Goal: Task Accomplishment & Management: Manage account settings

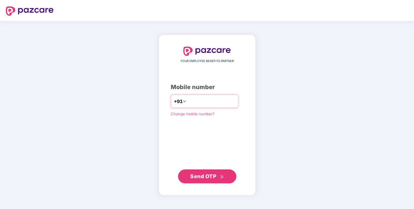
click at [189, 102] on input "number" at bounding box center [211, 101] width 48 height 9
click at [189, 100] on input "number" at bounding box center [211, 101] width 48 height 9
type input "**********"
click at [201, 182] on button "Send OTP" at bounding box center [207, 176] width 58 height 14
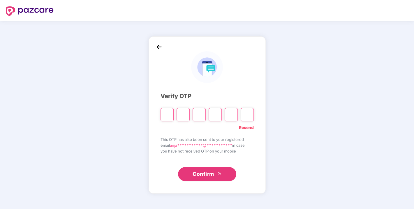
type input "*"
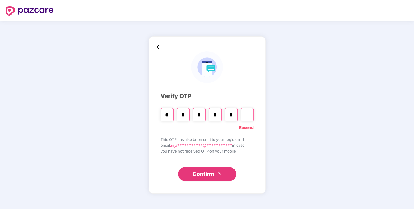
type input "*"
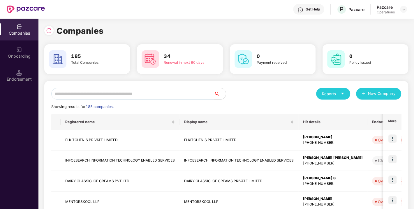
click at [134, 97] on input "text" at bounding box center [132, 94] width 163 height 12
paste input "**********"
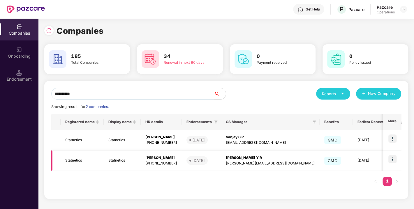
type input "**********"
click at [392, 159] on img at bounding box center [393, 159] width 8 height 8
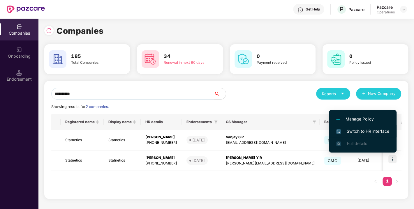
click at [367, 131] on span "Switch to HR interface" at bounding box center [362, 131] width 53 height 6
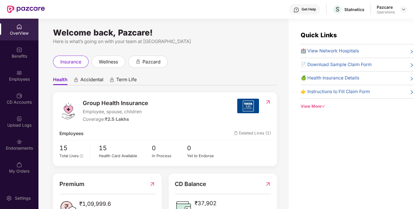
click at [29, 144] on div "Endorsements" at bounding box center [19, 145] width 38 height 22
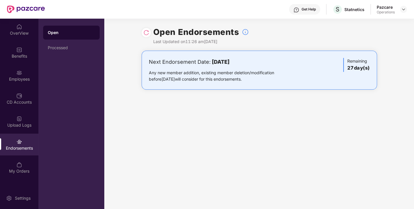
click at [145, 32] on img at bounding box center [146, 33] width 6 height 6
click at [402, 9] on img at bounding box center [403, 9] width 5 height 5
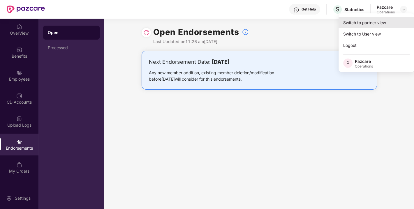
click at [373, 21] on div "Switch to partner view" at bounding box center [377, 22] width 76 height 11
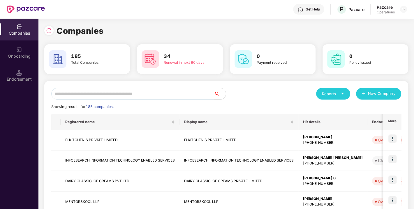
click at [121, 93] on input "text" at bounding box center [132, 94] width 163 height 12
paste input "**********"
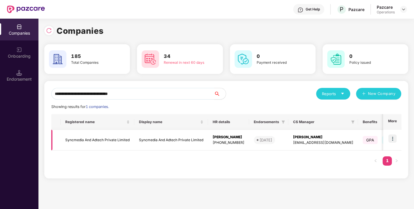
type input "**********"
click at [393, 137] on img at bounding box center [393, 139] width 8 height 8
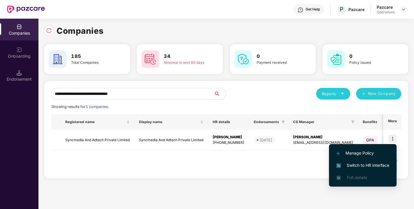
click at [359, 169] on li "Switch to HR interface" at bounding box center [363, 165] width 68 height 12
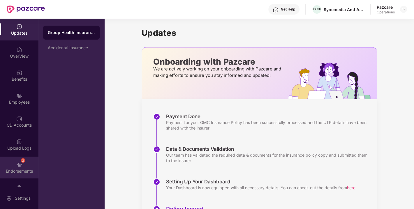
click at [26, 162] on div "2 Endorsements" at bounding box center [19, 168] width 38 height 22
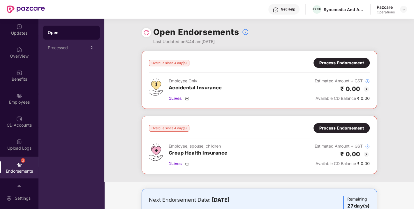
click at [144, 33] on img at bounding box center [146, 33] width 6 height 6
click at [340, 127] on div "Process Endorsement" at bounding box center [341, 128] width 45 height 6
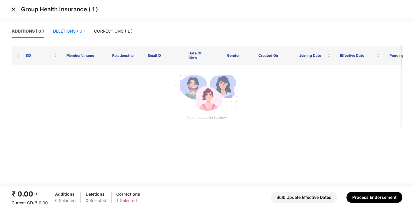
click at [64, 30] on div "DELETIONS ( 0 )" at bounding box center [69, 31] width 32 height 6
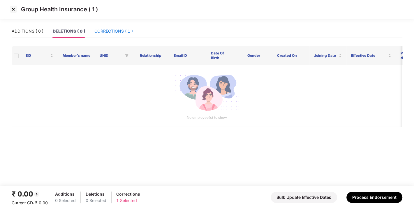
click at [108, 31] on div "CORRECTIONS ( 1 )" at bounding box center [113, 31] width 38 height 6
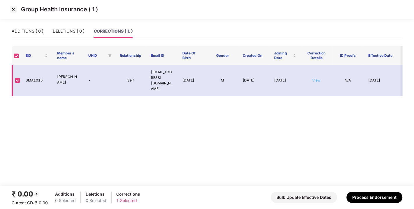
click at [319, 78] on link "View" at bounding box center [316, 80] width 8 height 4
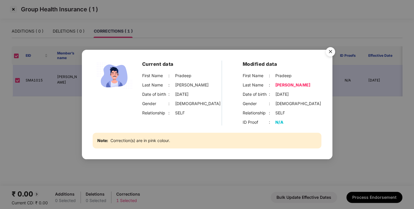
click at [326, 49] on img "Close" at bounding box center [330, 53] width 16 height 16
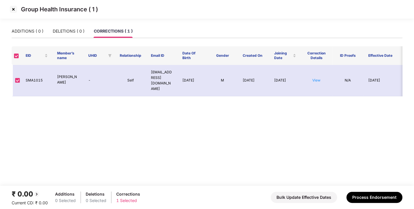
click at [10, 8] on img at bounding box center [13, 9] width 9 height 9
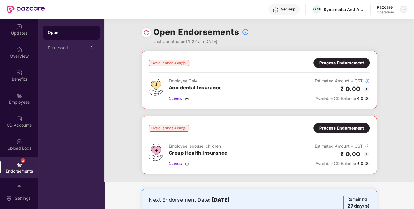
click at [402, 10] on img at bounding box center [403, 9] width 5 height 5
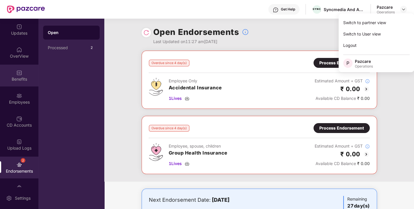
click at [12, 74] on div "Benefits" at bounding box center [19, 76] width 38 height 22
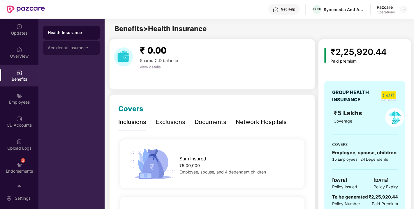
click at [59, 49] on div "Accidental Insurance" at bounding box center [71, 47] width 47 height 5
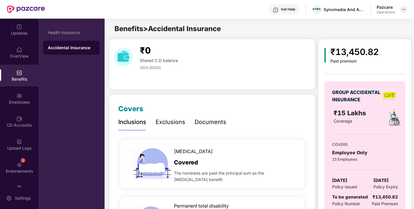
click at [403, 12] on div at bounding box center [403, 9] width 7 height 7
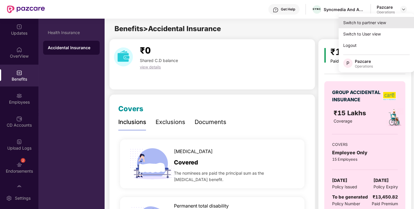
click at [369, 20] on div "Switch to partner view" at bounding box center [377, 22] width 76 height 11
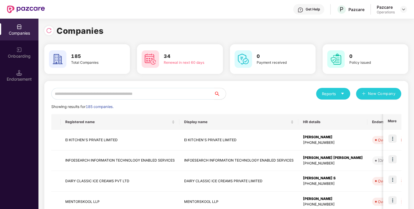
click at [101, 96] on input "text" at bounding box center [132, 94] width 163 height 12
paste input "**********"
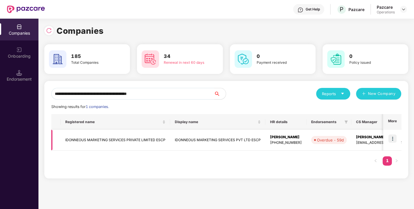
type input "**********"
click at [394, 138] on img at bounding box center [393, 139] width 8 height 8
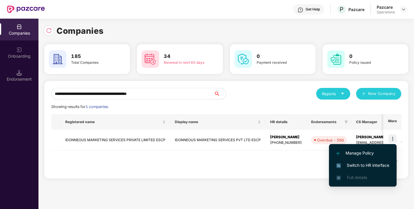
click at [365, 163] on span "Switch to HR interface" at bounding box center [362, 165] width 53 height 6
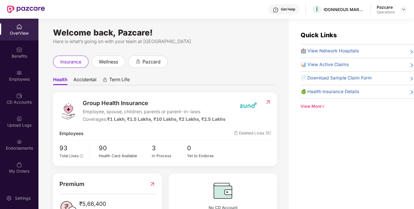
click at [25, 137] on div "Endorsements" at bounding box center [19, 145] width 38 height 22
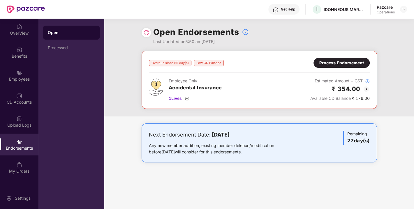
click at [331, 62] on div "Process Endorsement" at bounding box center [341, 63] width 45 height 6
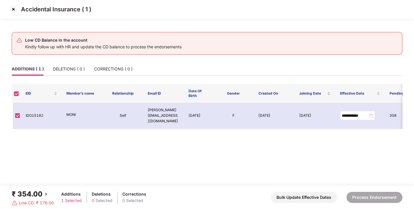
click at [12, 6] on img at bounding box center [13, 9] width 9 height 9
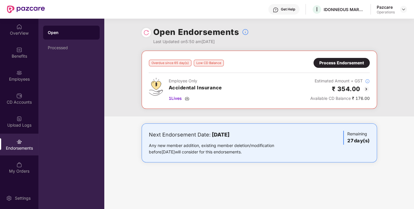
click at [145, 32] on img at bounding box center [146, 33] width 6 height 6
click at [407, 8] on div at bounding box center [403, 9] width 7 height 7
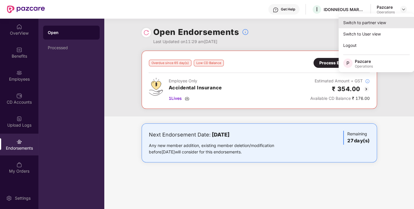
click at [367, 17] on div "Switch to partner view" at bounding box center [377, 22] width 76 height 11
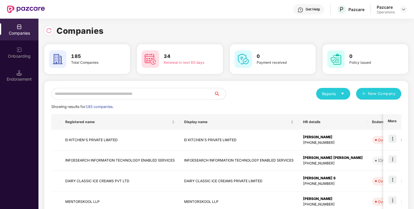
click at [105, 91] on input "text" at bounding box center [132, 94] width 163 height 12
paste input "**********"
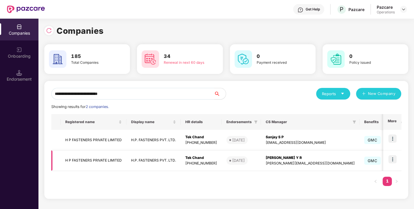
type input "**********"
click at [393, 159] on img at bounding box center [393, 159] width 8 height 8
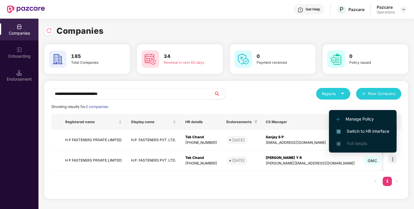
click at [365, 127] on li "Switch to HR interface" at bounding box center [363, 131] width 68 height 12
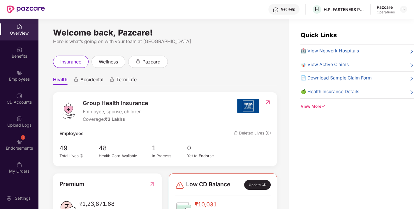
click at [10, 141] on div "1 Endorsements" at bounding box center [19, 145] width 38 height 22
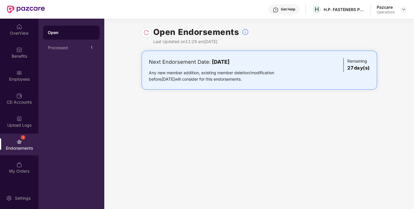
click at [145, 32] on img at bounding box center [146, 33] width 6 height 6
click at [402, 10] on img at bounding box center [403, 9] width 5 height 5
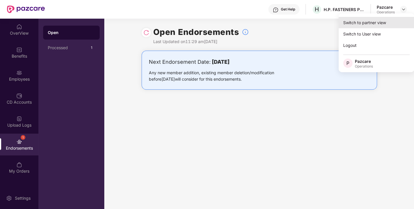
click at [368, 23] on div "Switch to partner view" at bounding box center [377, 22] width 76 height 11
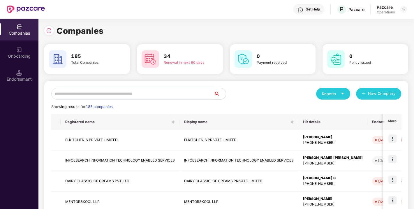
click at [130, 96] on input "text" at bounding box center [132, 94] width 163 height 12
paste input "**********"
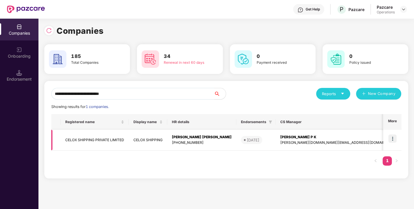
type input "**********"
click at [393, 138] on img at bounding box center [393, 139] width 8 height 8
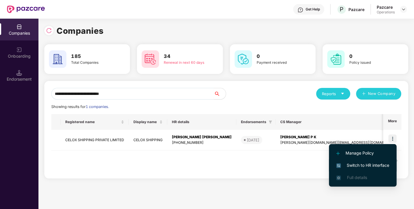
click at [366, 164] on span "Switch to HR interface" at bounding box center [362, 165] width 53 height 6
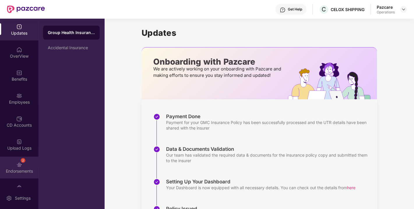
click at [19, 170] on div "Endorsements" at bounding box center [19, 171] width 38 height 6
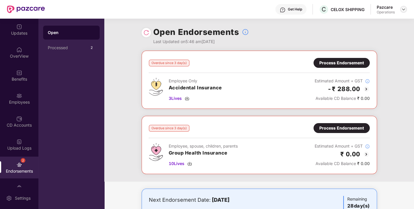
click at [405, 8] on img at bounding box center [403, 9] width 5 height 5
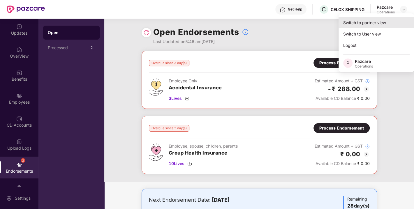
click at [363, 26] on div "Switch to partner view" at bounding box center [377, 22] width 76 height 11
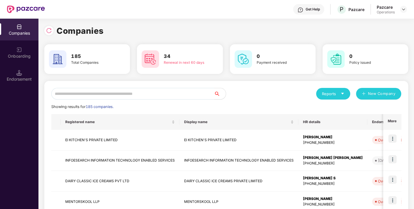
click at [123, 92] on input "text" at bounding box center [132, 94] width 163 height 12
paste input "**********"
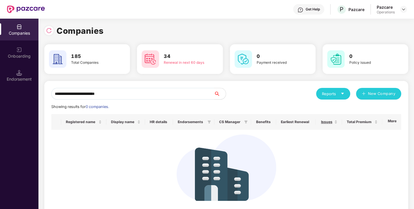
click at [123, 92] on input "**********" at bounding box center [132, 94] width 163 height 12
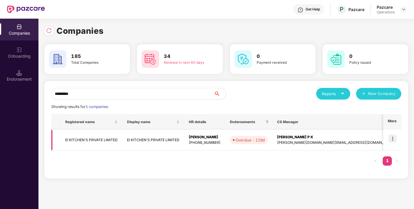
type input "*********"
click at [395, 136] on img at bounding box center [393, 139] width 8 height 8
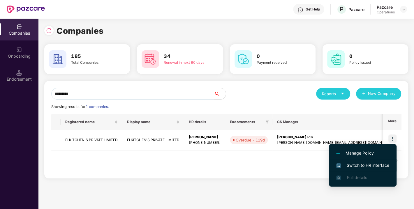
click at [357, 164] on span "Switch to HR interface" at bounding box center [362, 165] width 53 height 6
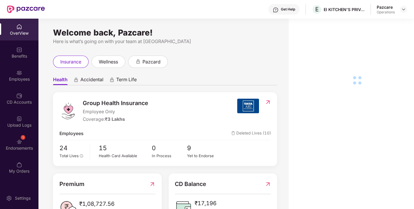
click at [25, 145] on div "1 Endorsements" at bounding box center [19, 145] width 38 height 22
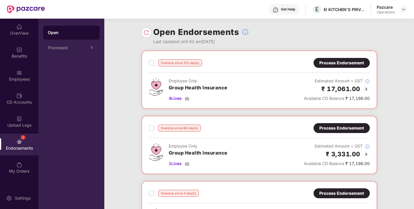
click at [150, 30] on div "Open Endorsements Last Updated on 5:42 am[DATE]" at bounding box center [260, 35] width 236 height 32
click at [146, 30] on img at bounding box center [146, 33] width 6 height 6
click at [368, 87] on img at bounding box center [366, 89] width 7 height 7
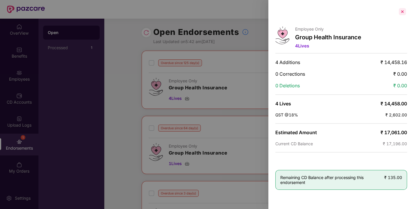
click at [401, 12] on div at bounding box center [402, 11] width 9 height 9
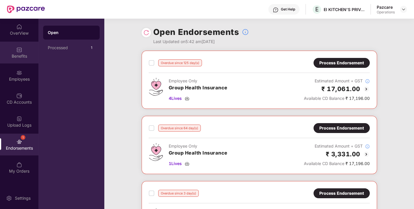
click at [16, 48] on div "Benefits" at bounding box center [19, 53] width 38 height 22
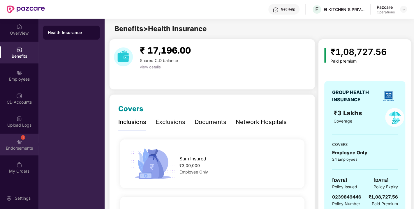
click at [17, 141] on img at bounding box center [19, 142] width 6 height 6
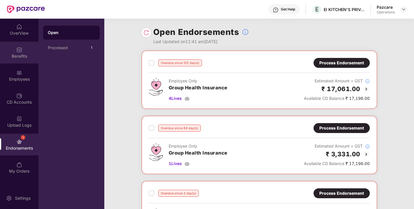
click at [23, 62] on div "Benefits" at bounding box center [19, 53] width 38 height 22
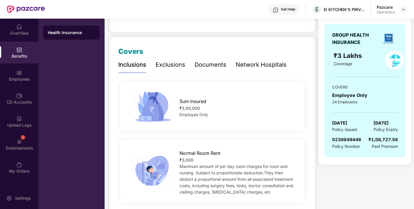
scroll to position [59, 0]
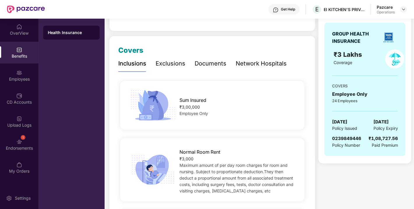
click at [343, 136] on span "0239849446" at bounding box center [346, 139] width 29 height 6
copy span "0239849446"
click at [22, 136] on div "1" at bounding box center [23, 137] width 5 height 5
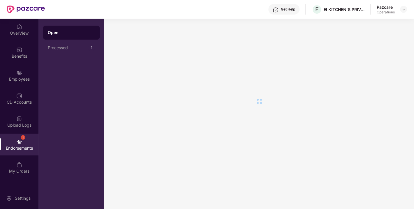
scroll to position [0, 0]
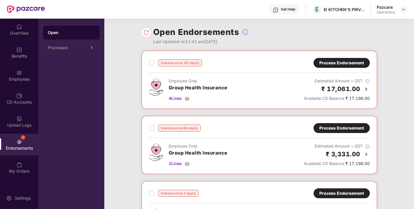
click at [330, 62] on div "Process Endorsement" at bounding box center [341, 63] width 45 height 6
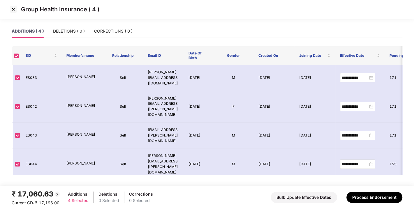
click at [10, 8] on img at bounding box center [13, 9] width 9 height 9
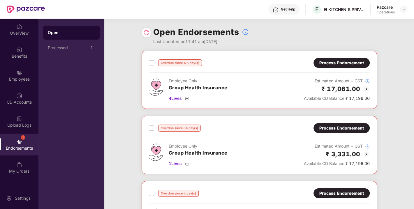
click at [144, 34] on img at bounding box center [146, 33] width 6 height 6
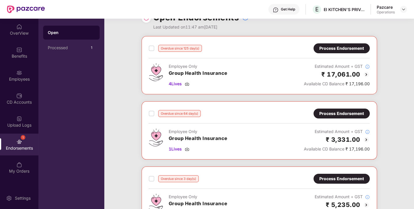
click at [346, 112] on div "Process Endorsement" at bounding box center [341, 113] width 45 height 6
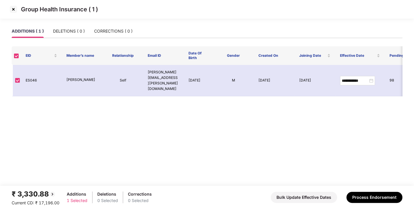
click at [12, 8] on img at bounding box center [13, 9] width 9 height 9
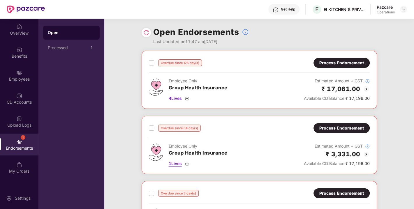
click at [187, 162] on img at bounding box center [187, 163] width 5 height 5
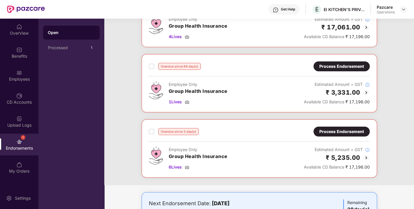
scroll to position [62, 0]
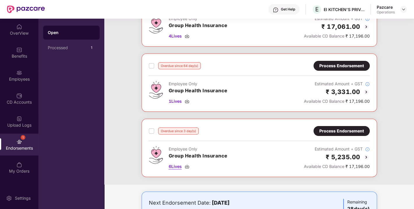
click at [189, 166] on img at bounding box center [187, 166] width 5 height 5
click at [336, 136] on div "Overdue since 3 day(s) Process Endorsement Employee Only Group Health Insurance…" at bounding box center [259, 148] width 221 height 44
click at [327, 129] on div "Process Endorsement" at bounding box center [341, 131] width 45 height 6
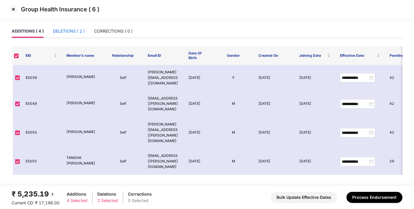
click at [65, 33] on div "DELETIONS ( 2 )" at bounding box center [69, 31] width 32 height 6
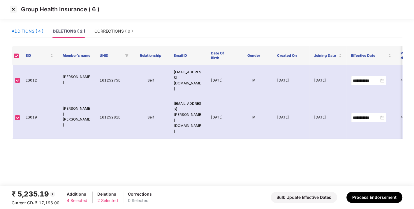
click at [23, 29] on div "ADDITIONS ( 4 )" at bounding box center [28, 31] width 32 height 6
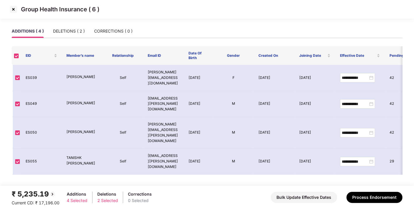
click at [13, 10] on img at bounding box center [13, 9] width 9 height 9
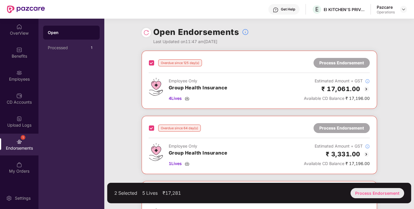
click at [374, 189] on div "Process Endorsement" at bounding box center [378, 193] width 54 height 10
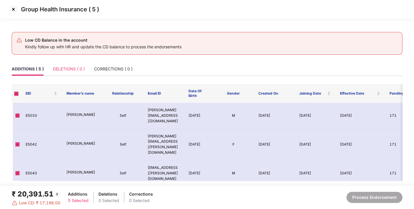
click at [67, 65] on div "DELETIONS ( 0 )" at bounding box center [69, 68] width 32 height 13
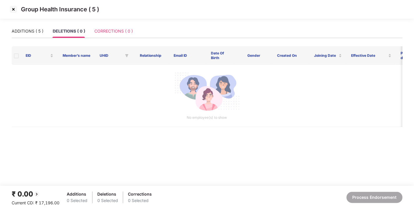
click at [107, 27] on div "CORRECTIONS ( 0 )" at bounding box center [113, 30] width 38 height 13
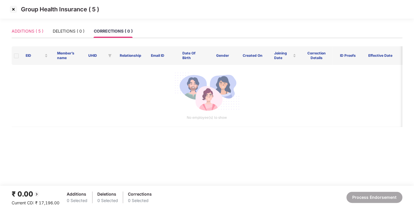
click at [26, 26] on div "ADDITIONS ( 5 )" at bounding box center [28, 30] width 32 height 13
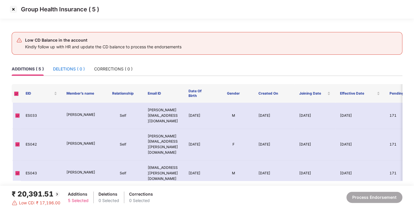
click at [71, 69] on div "DELETIONS ( 0 )" at bounding box center [69, 69] width 32 height 6
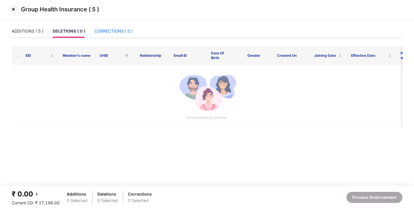
click at [104, 30] on div "CORRECTIONS ( 0 )" at bounding box center [113, 31] width 38 height 6
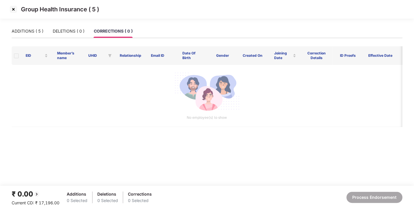
click at [13, 10] on img at bounding box center [13, 9] width 9 height 9
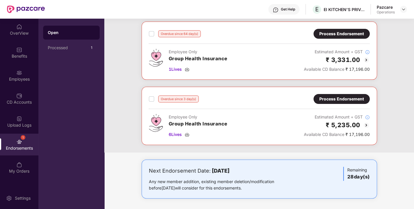
scroll to position [0, 0]
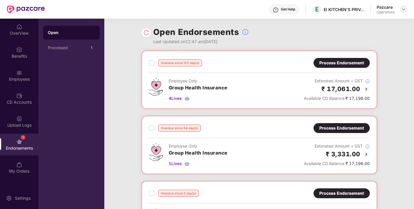
click at [401, 10] on img at bounding box center [403, 9] width 5 height 5
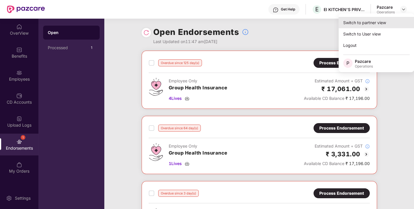
click at [366, 24] on div "Switch to partner view" at bounding box center [377, 22] width 76 height 11
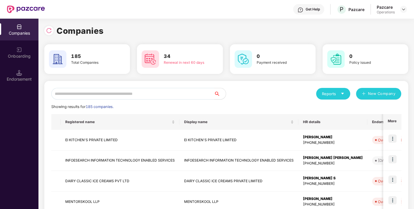
click at [115, 90] on input "text" at bounding box center [132, 94] width 163 height 12
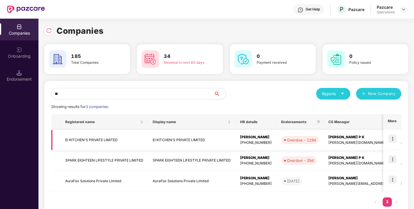
type input "**"
click at [86, 141] on td "EI KITCHEN'S PRIVATE LIMITED" at bounding box center [104, 140] width 87 height 21
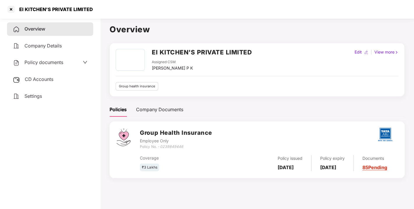
click at [34, 84] on div "CD Accounts" at bounding box center [50, 79] width 86 height 13
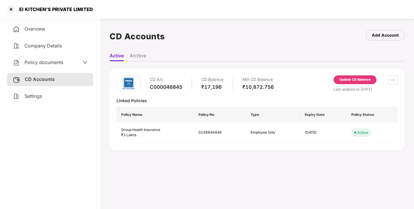
click at [356, 80] on div "Update CD Balance" at bounding box center [355, 79] width 31 height 5
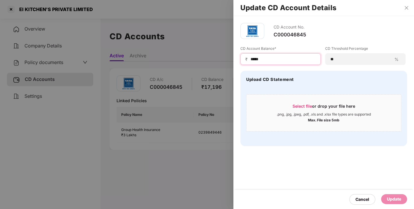
drag, startPoint x: 274, startPoint y: 59, endPoint x: 208, endPoint y: 61, distance: 65.9
click at [208, 61] on div "Update CD Account Details CD Account No. C000046845 CD Account Balance* ₹ *****…" at bounding box center [207, 104] width 414 height 209
type input "*****"
click at [390, 202] on div "Update" at bounding box center [394, 199] width 14 height 6
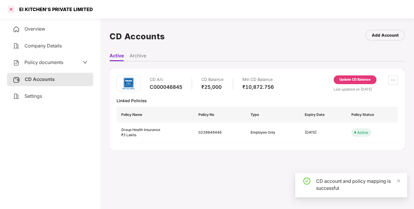
click at [8, 7] on div at bounding box center [10, 9] width 9 height 9
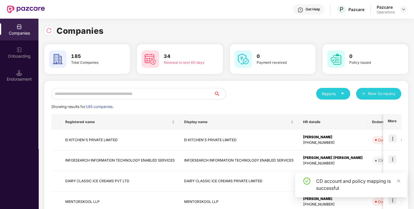
click at [87, 95] on input "text" at bounding box center [132, 94] width 163 height 12
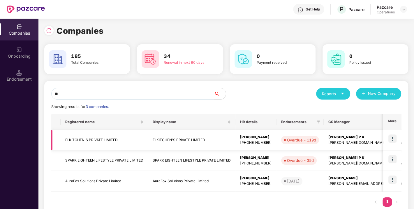
type input "**"
click at [394, 136] on img at bounding box center [393, 139] width 8 height 8
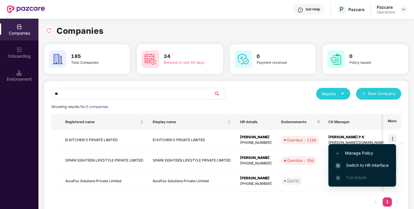
click at [360, 162] on span "Switch to HR interface" at bounding box center [362, 165] width 53 height 6
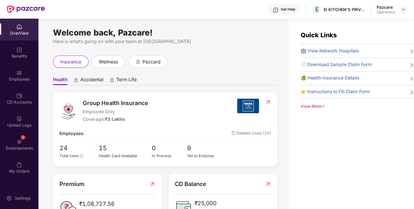
click at [20, 141] on img at bounding box center [19, 142] width 6 height 6
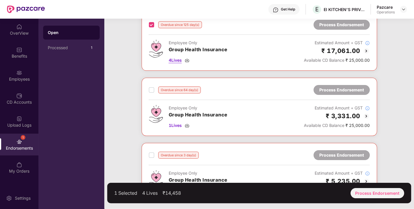
scroll to position [41, 0]
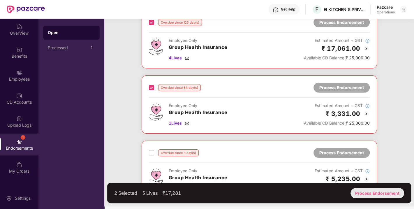
click at [384, 192] on div "Process Endorsement" at bounding box center [378, 193] width 54 height 10
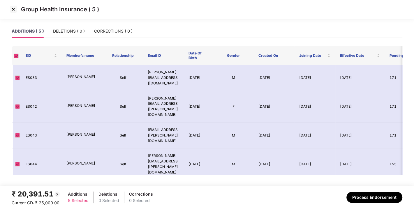
click at [66, 23] on div "Group Health Insurance ( 5 )" at bounding box center [207, 12] width 414 height 24
click at [63, 28] on div "DELETIONS ( 0 )" at bounding box center [69, 31] width 32 height 6
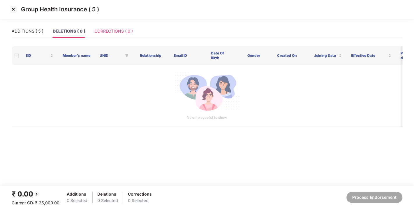
click at [129, 26] on div "CORRECTIONS ( 0 )" at bounding box center [113, 30] width 38 height 13
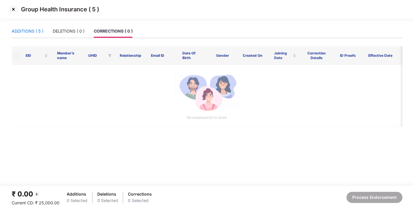
click at [29, 33] on div "ADDITIONS ( 5 )" at bounding box center [28, 31] width 32 height 6
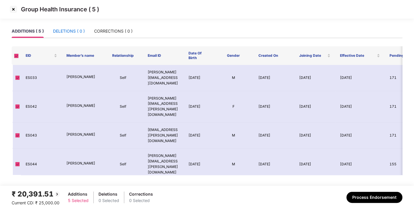
click at [78, 32] on div "DELETIONS ( 0 )" at bounding box center [69, 31] width 32 height 6
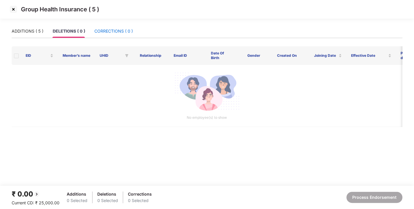
click at [110, 32] on div "CORRECTIONS ( 0 )" at bounding box center [113, 31] width 38 height 6
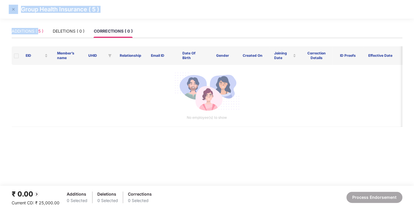
drag, startPoint x: 18, startPoint y: 22, endPoint x: 39, endPoint y: 34, distance: 23.8
click at [39, 34] on section "Group Health Insurance ( 5 ) ADDITIONS ( 5 ) DELETIONS ( 0 ) CORRECTIONS ( 0 ) …" at bounding box center [207, 104] width 414 height 209
click at [39, 34] on div "ADDITIONS ( 5 )" at bounding box center [28, 31] width 32 height 6
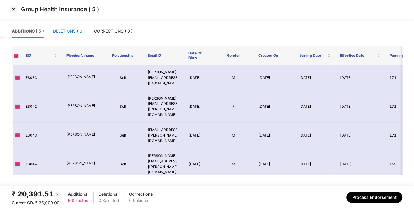
click at [84, 30] on div "DELETIONS ( 0 )" at bounding box center [69, 31] width 32 height 6
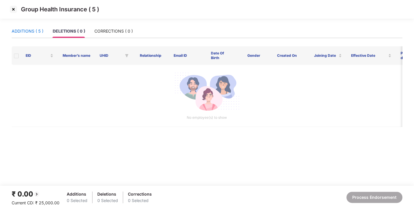
click at [26, 28] on div "ADDITIONS ( 5 )" at bounding box center [28, 31] width 32 height 6
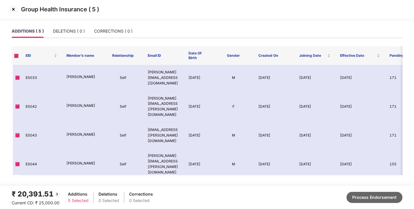
click at [368, 196] on button "Process Endorsement" at bounding box center [375, 197] width 56 height 11
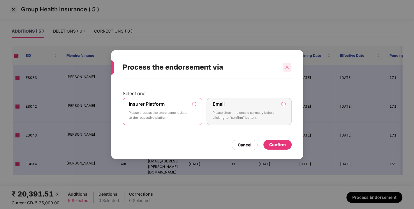
click at [288, 67] on icon "close" at bounding box center [287, 67] width 4 height 4
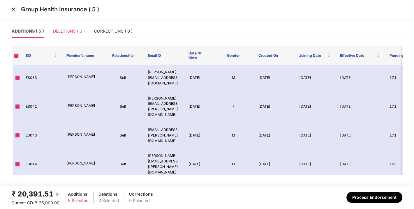
click at [60, 27] on div "DELETIONS ( 0 )" at bounding box center [69, 30] width 32 height 13
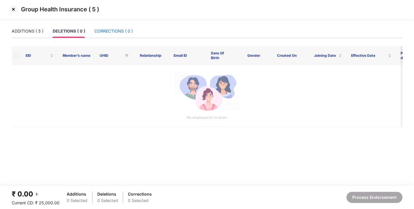
click at [120, 33] on div "CORRECTIONS ( 0 )" at bounding box center [113, 31] width 38 height 6
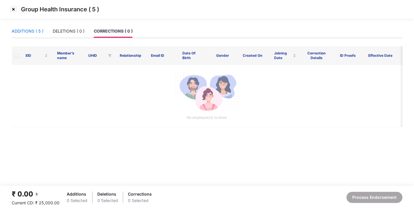
click at [34, 28] on div "ADDITIONS ( 5 )" at bounding box center [28, 31] width 32 height 6
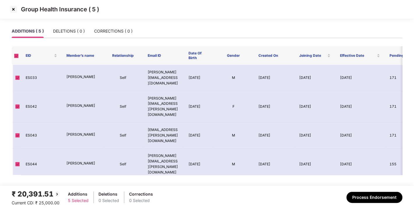
click at [371, 205] on div "₹ 20,391.51 Current CD: ₹ 25,000.00 Additions 5 Selected Deletions 0 Selected C…" at bounding box center [207, 197] width 391 height 17
click at [369, 200] on button "Process Endorsement" at bounding box center [375, 197] width 56 height 11
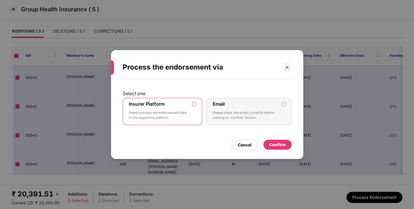
click at [285, 146] on div "Confirm" at bounding box center [277, 145] width 17 height 6
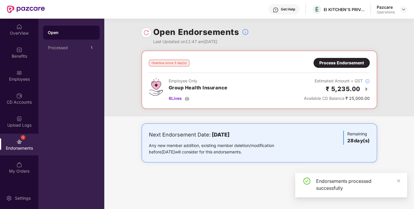
click at [338, 66] on div "Process Endorsement" at bounding box center [341, 63] width 45 height 6
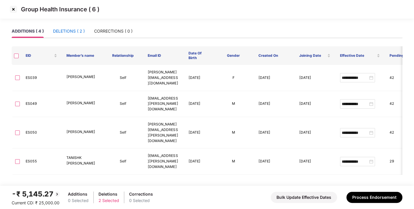
click at [82, 29] on div "DELETIONS ( 2 )" at bounding box center [69, 31] width 32 height 6
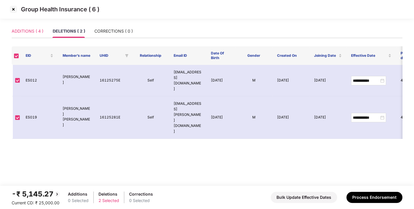
click at [31, 36] on div "ADDITIONS ( 4 )" at bounding box center [28, 30] width 32 height 13
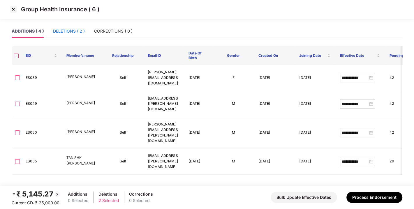
click at [66, 33] on div "DELETIONS ( 2 )" at bounding box center [69, 31] width 32 height 6
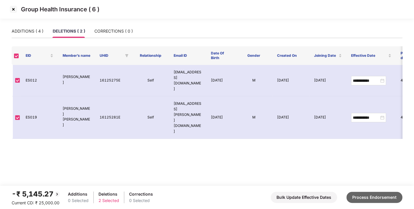
click at [359, 196] on button "Process Endorsement" at bounding box center [375, 197] width 56 height 11
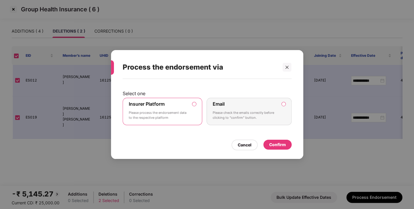
click at [274, 144] on div "Confirm" at bounding box center [277, 145] width 17 height 6
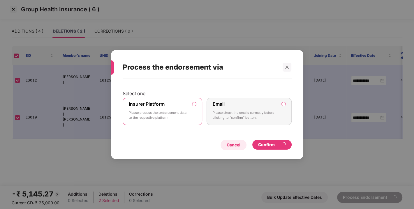
click at [237, 145] on div "Cancel" at bounding box center [234, 145] width 14 height 6
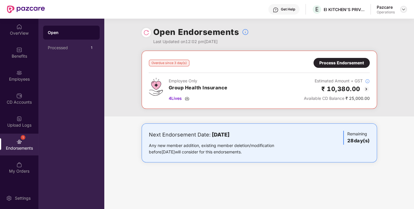
click at [403, 11] on img at bounding box center [403, 9] width 5 height 5
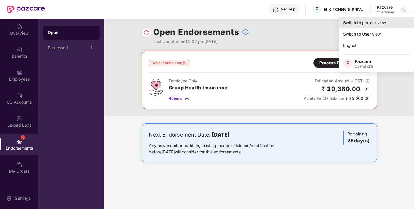
click at [361, 21] on div "Switch to partner view" at bounding box center [377, 22] width 76 height 11
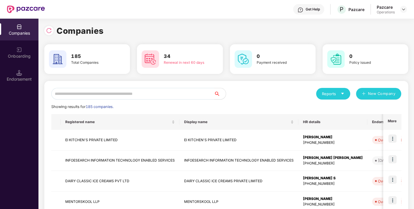
click at [110, 92] on input "text" at bounding box center [132, 94] width 163 height 12
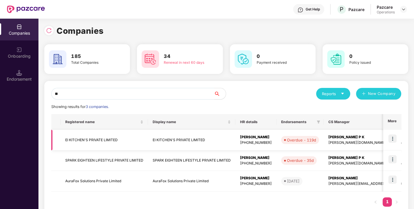
type input "**"
click at [94, 137] on td "EI KITCHEN'S PRIVATE LIMITED" at bounding box center [104, 140] width 87 height 21
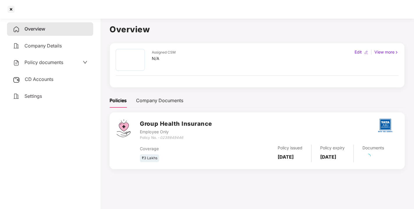
click at [37, 78] on span "CD Accounts" at bounding box center [39, 79] width 29 height 6
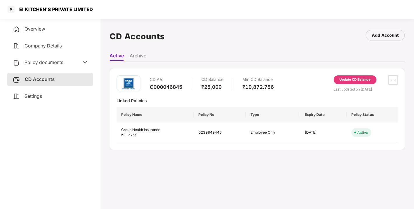
click at [341, 85] on div "Update CD Balance" at bounding box center [355, 80] width 43 height 11
click at [349, 82] on div "Update CD Balance" at bounding box center [355, 79] width 31 height 5
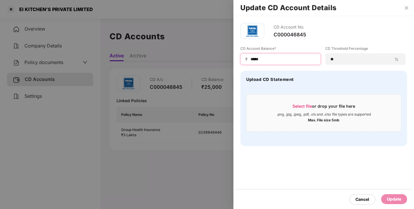
drag, startPoint x: 278, startPoint y: 58, endPoint x: 213, endPoint y: 61, distance: 64.8
click at [213, 61] on div "Update CD Account Details CD Account No. C000046845 CD Account Balance* ₹ *****…" at bounding box center [207, 104] width 414 height 209
type input "****"
click at [388, 199] on div "Update" at bounding box center [394, 199] width 14 height 6
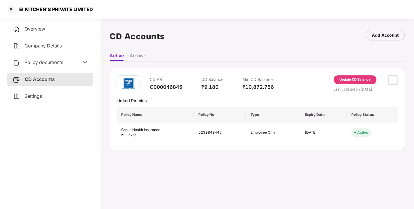
click at [16, 6] on div "EI KITCHEN'S PRIVATE LIMITED" at bounding box center [49, 9] width 87 height 9
click at [14, 6] on div at bounding box center [10, 9] width 9 height 9
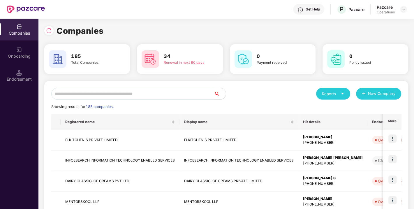
click at [70, 91] on input "text" at bounding box center [132, 94] width 163 height 12
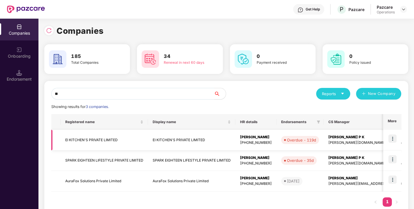
type input "**"
click at [393, 137] on img at bounding box center [393, 139] width 8 height 8
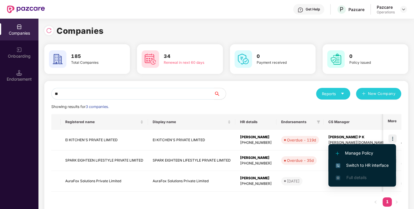
click at [366, 166] on span "Switch to HR interface" at bounding box center [362, 165] width 53 height 6
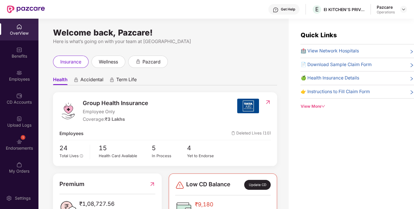
click at [25, 148] on div "Endorsements" at bounding box center [19, 148] width 38 height 6
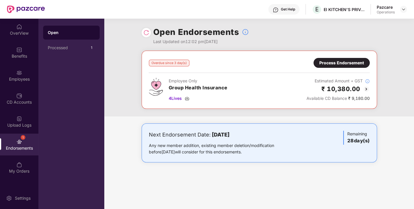
click at [366, 87] on img at bounding box center [366, 89] width 7 height 7
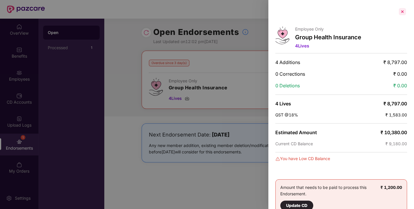
click at [399, 12] on div at bounding box center [402, 11] width 9 height 9
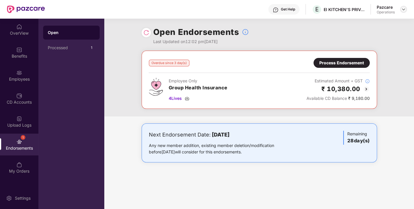
click at [403, 9] on img at bounding box center [403, 9] width 5 height 5
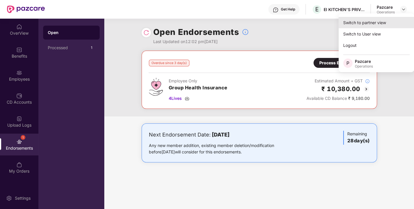
click at [369, 22] on div "Switch to partner view" at bounding box center [377, 22] width 76 height 11
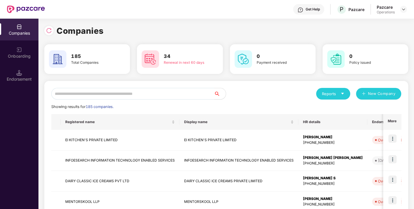
click at [118, 91] on input "text" at bounding box center [132, 94] width 163 height 12
paste input "**********"
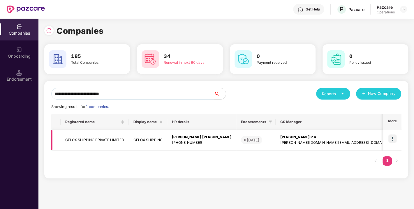
type input "**********"
click at [392, 140] on img at bounding box center [393, 139] width 8 height 8
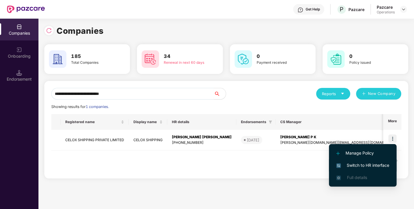
click at [363, 166] on span "Switch to HR interface" at bounding box center [362, 165] width 53 height 6
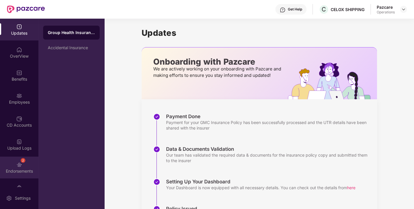
click at [26, 161] on div "2 Endorsements" at bounding box center [19, 168] width 38 height 22
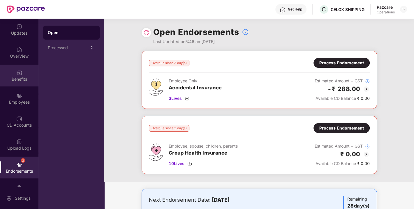
click at [22, 74] on div "Benefits" at bounding box center [19, 76] width 38 height 22
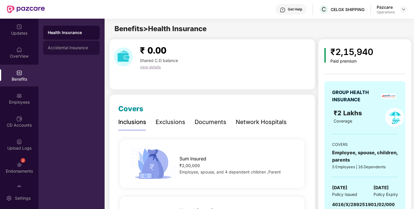
click at [63, 47] on div "Accidental Insurance" at bounding box center [71, 47] width 47 height 5
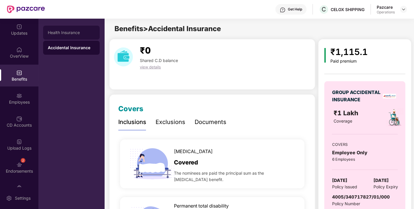
click at [68, 28] on div "Health Insurance" at bounding box center [71, 33] width 57 height 14
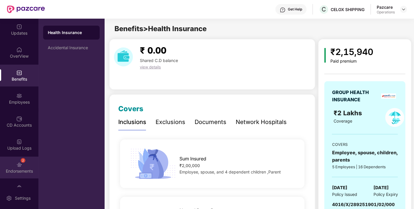
click at [23, 164] on div "2 Endorsements" at bounding box center [19, 168] width 38 height 22
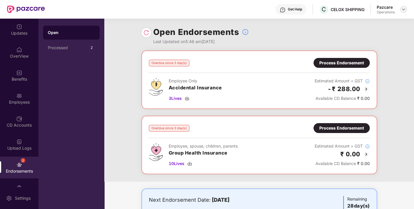
click at [403, 9] on img at bounding box center [403, 9] width 5 height 5
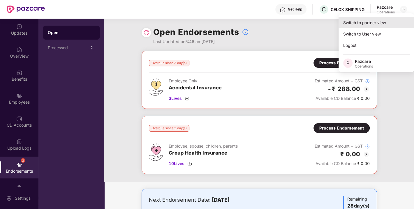
click at [363, 23] on div "Switch to partner view" at bounding box center [377, 22] width 76 height 11
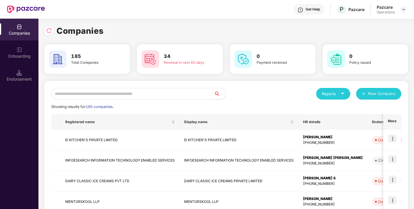
click at [135, 99] on input "text" at bounding box center [132, 94] width 163 height 12
paste input "**********"
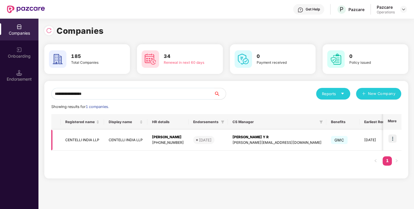
type input "**********"
click at [393, 139] on img at bounding box center [393, 139] width 8 height 8
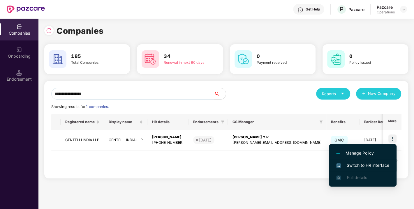
click at [364, 166] on span "Switch to HR interface" at bounding box center [362, 165] width 53 height 6
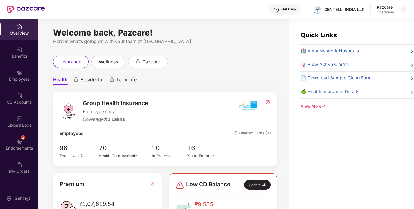
click at [15, 148] on div "Endorsements" at bounding box center [19, 148] width 38 height 6
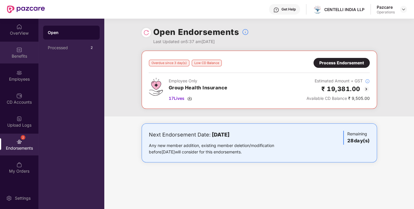
click at [13, 50] on div "Benefits" at bounding box center [19, 53] width 38 height 22
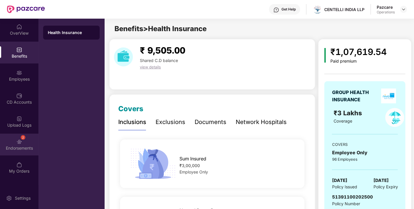
click at [20, 136] on div "2 Endorsements" at bounding box center [19, 145] width 38 height 22
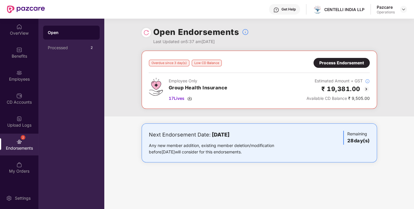
click at [350, 64] on div "Process Endorsement" at bounding box center [341, 63] width 45 height 6
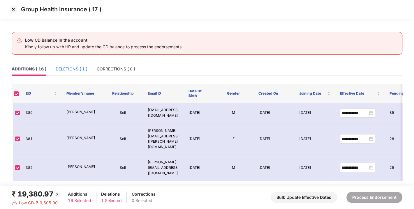
click at [73, 71] on div "DELETIONS ( 1 )" at bounding box center [72, 69] width 32 height 6
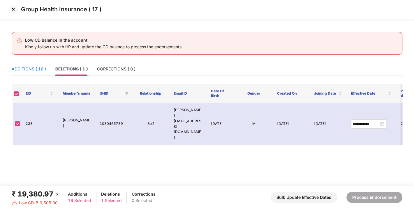
click at [28, 67] on div "ADDITIONS ( 16 )" at bounding box center [29, 69] width 34 height 6
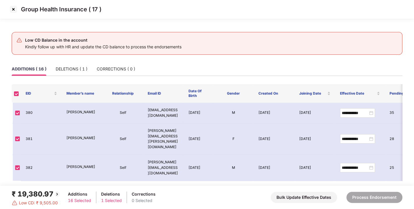
click at [11, 9] on img at bounding box center [13, 9] width 9 height 9
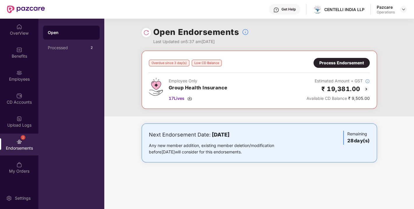
click at [366, 89] on img at bounding box center [366, 89] width 7 height 7
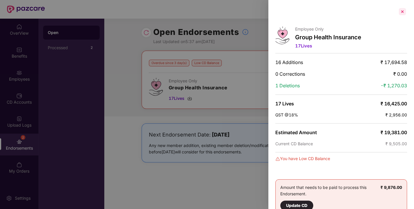
click at [398, 12] on div at bounding box center [402, 11] width 9 height 9
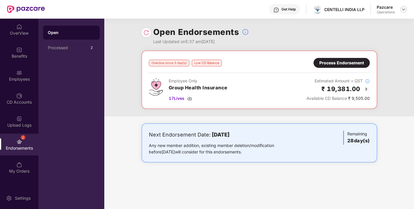
click at [401, 11] on img at bounding box center [403, 9] width 5 height 5
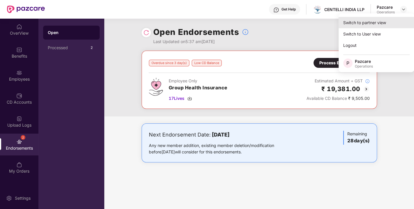
click at [366, 21] on div "Switch to partner view" at bounding box center [377, 22] width 76 height 11
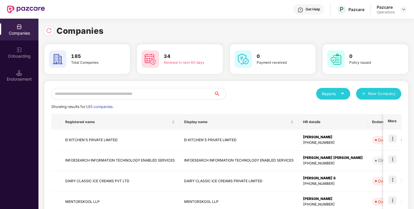
click at [112, 95] on input "text" at bounding box center [132, 94] width 163 height 12
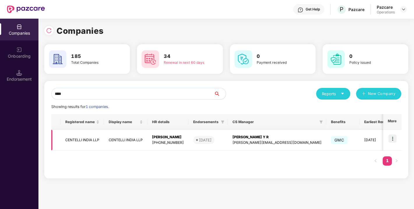
type input "****"
click at [82, 138] on td "CENTELLI INDIA LLP" at bounding box center [82, 140] width 43 height 21
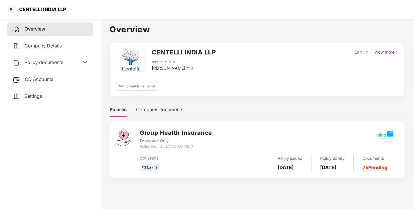
click at [165, 55] on h2 "CENTELLI INDIA LLP" at bounding box center [184, 53] width 64 height 10
copy h2 "CENTELLI INDIA LLP"
click at [165, 55] on h2 "CENTELLI INDIA LLP" at bounding box center [184, 53] width 64 height 10
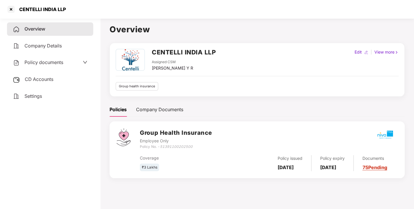
click at [173, 148] on icon "51391100202500" at bounding box center [176, 147] width 33 height 4
copy icon "51391100202500"
click at [173, 148] on icon "51391100202500" at bounding box center [176, 147] width 33 height 4
click at [12, 8] on div at bounding box center [10, 9] width 9 height 9
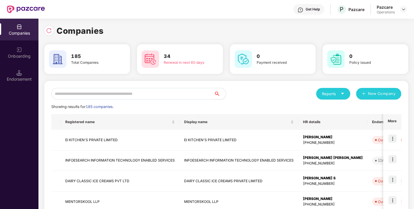
click at [115, 93] on input "text" at bounding box center [132, 94] width 163 height 12
paste input "**********"
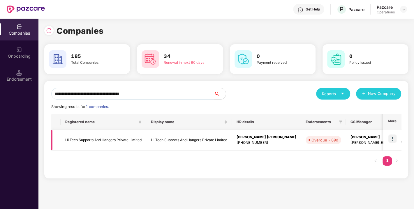
type input "**********"
click at [393, 135] on img at bounding box center [393, 139] width 8 height 8
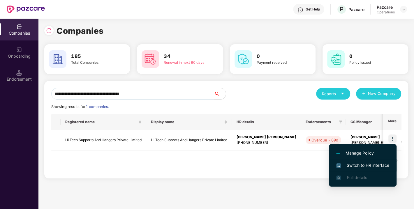
click at [361, 163] on span "Switch to HR interface" at bounding box center [362, 165] width 53 height 6
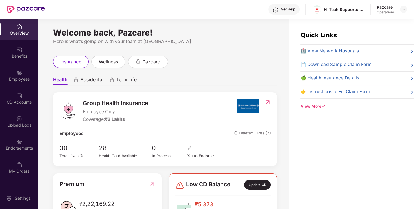
click at [32, 152] on div "Endorsements" at bounding box center [19, 145] width 38 height 22
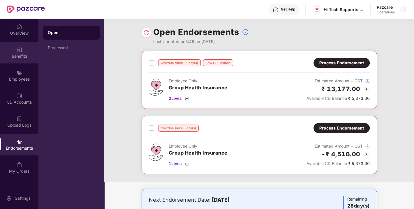
click at [33, 52] on div "Benefits" at bounding box center [19, 53] width 38 height 22
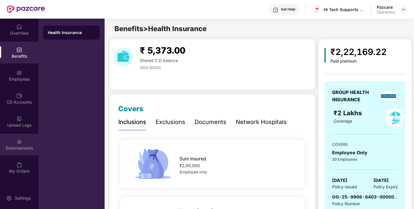
click at [20, 146] on div "Endorsements" at bounding box center [19, 148] width 38 height 6
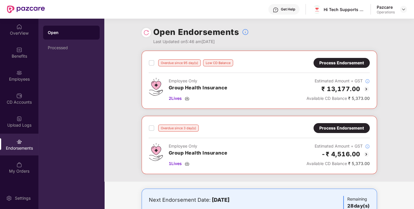
click at [142, 31] on div at bounding box center [146, 32] width 9 height 9
click at [146, 32] on img at bounding box center [146, 33] width 6 height 6
click at [342, 61] on div "Process Endorsement" at bounding box center [341, 63] width 45 height 6
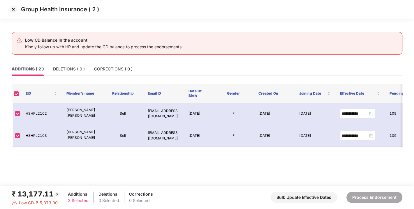
click at [13, 9] on img at bounding box center [13, 9] width 9 height 9
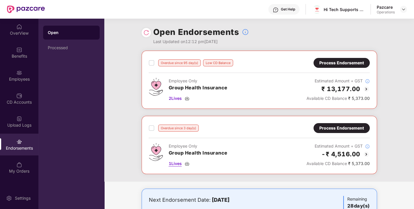
click at [187, 162] on img at bounding box center [187, 163] width 5 height 5
click at [356, 66] on div "Process Endorsement" at bounding box center [341, 63] width 45 height 6
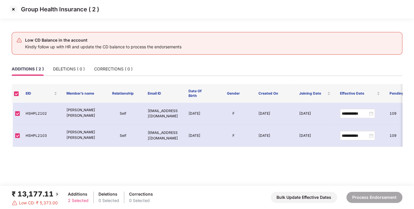
click at [12, 8] on img at bounding box center [13, 9] width 9 height 9
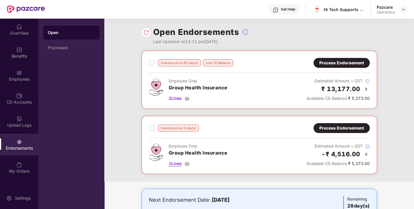
click at [189, 161] on div "1 Lives" at bounding box center [198, 164] width 59 height 6
click at [336, 131] on div "Process Endorsement" at bounding box center [342, 128] width 56 height 10
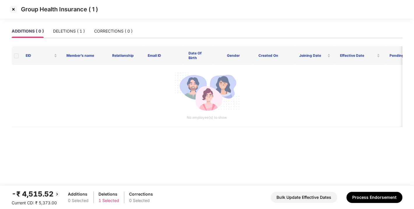
click at [13, 10] on img at bounding box center [13, 9] width 9 height 9
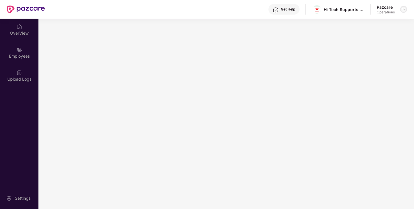
click at [403, 10] on img at bounding box center [403, 9] width 5 height 5
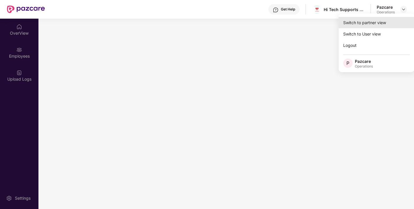
click at [357, 24] on div "Switch to partner view" at bounding box center [377, 22] width 76 height 11
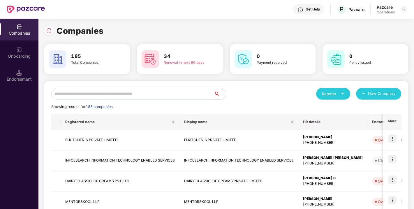
click at [91, 93] on input "text" at bounding box center [132, 94] width 163 height 12
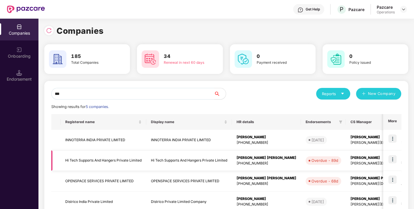
type input "**"
click at [98, 159] on td "Hi Tech Supports And Hangers Private Limited" at bounding box center [104, 161] width 86 height 21
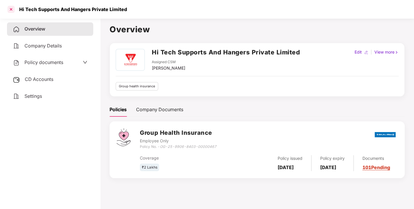
click at [11, 8] on div at bounding box center [10, 9] width 9 height 9
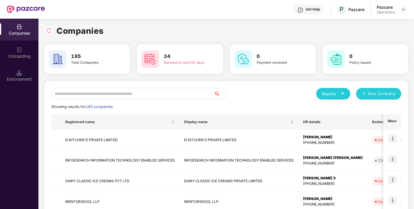
click at [137, 88] on input "text" at bounding box center [132, 94] width 163 height 12
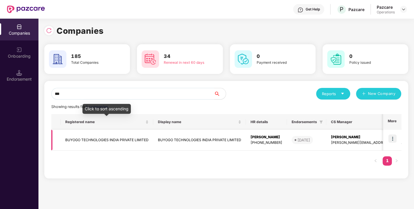
type input "***"
click at [104, 138] on td "BUYOGO TECHNOLOGIES INDIA PRIVATE LIMITED" at bounding box center [107, 140] width 93 height 21
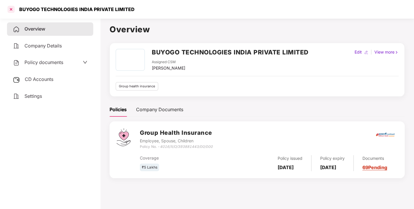
click at [11, 9] on div at bounding box center [10, 9] width 9 height 9
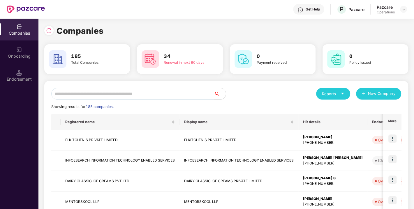
click at [101, 95] on input "text" at bounding box center [132, 94] width 163 height 12
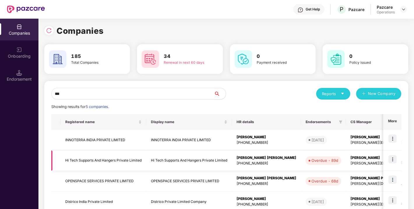
type input "**"
click at [391, 157] on img at bounding box center [393, 159] width 8 height 8
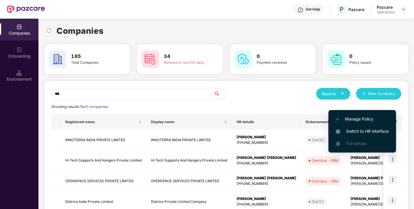
click at [358, 127] on li "Switch to HR interface" at bounding box center [363, 131] width 68 height 12
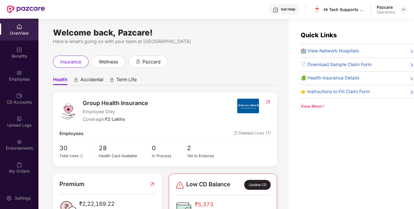
click at [12, 147] on div "Endorsements" at bounding box center [19, 148] width 38 height 6
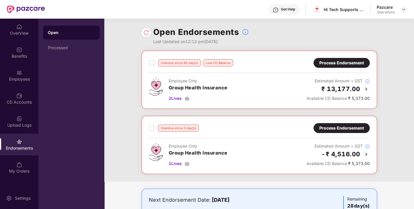
click at [332, 130] on div "Process Endorsement" at bounding box center [341, 128] width 45 height 6
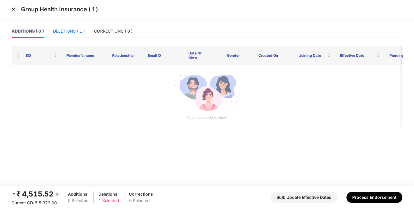
click at [57, 31] on div "DELETIONS ( 1 )" at bounding box center [69, 31] width 32 height 6
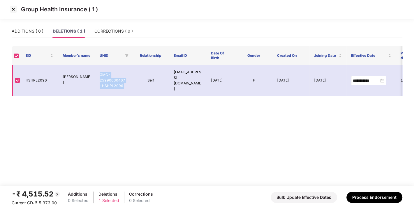
drag, startPoint x: 99, startPoint y: 72, endPoint x: 137, endPoint y: 82, distance: 38.7
click at [137, 82] on tr "**********" at bounding box center [260, 80] width 496 height 31
copy td "GMC-25990630467-HSHPL2096"
click at [222, 118] on main "**********" at bounding box center [207, 104] width 414 height 161
click at [38, 36] on div "ADDITIONS ( 0 )" at bounding box center [28, 30] width 32 height 13
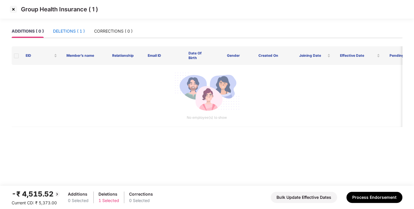
click at [72, 34] on div "DELETIONS ( 1 )" at bounding box center [69, 31] width 32 height 6
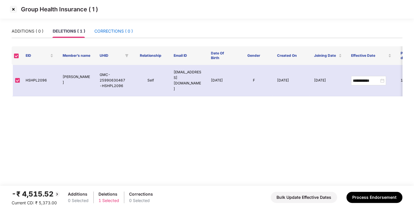
click at [110, 30] on div "CORRECTIONS ( 0 )" at bounding box center [113, 31] width 38 height 6
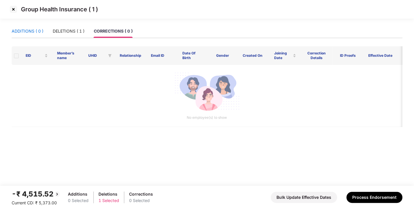
click at [22, 33] on div "ADDITIONS ( 0 )" at bounding box center [28, 31] width 32 height 6
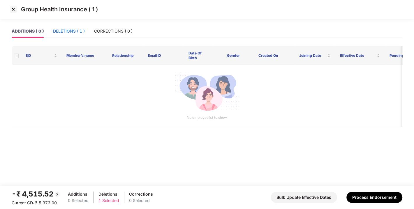
click at [64, 31] on div "DELETIONS ( 1 )" at bounding box center [69, 31] width 32 height 6
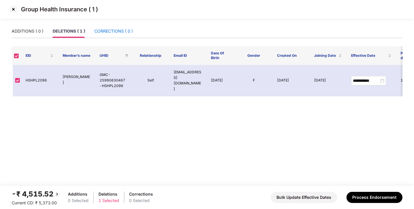
click at [114, 30] on div "CORRECTIONS ( 0 )" at bounding box center [113, 31] width 38 height 6
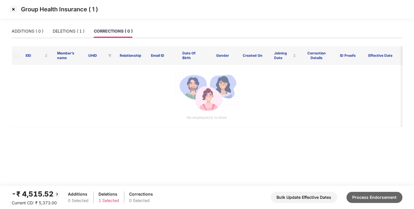
click at [370, 200] on button "Process Endorsement" at bounding box center [375, 197] width 56 height 11
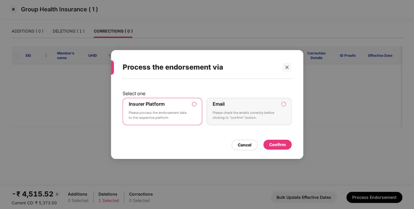
click at [279, 142] on div "Confirm" at bounding box center [277, 145] width 17 height 6
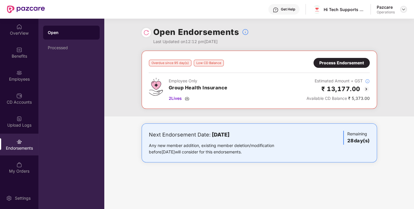
click at [404, 8] on img at bounding box center [403, 9] width 5 height 5
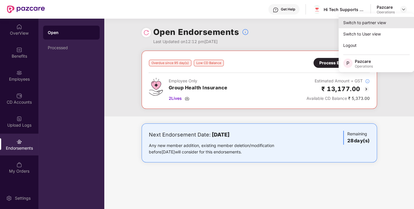
click at [366, 25] on div "Switch to partner view" at bounding box center [377, 22] width 76 height 11
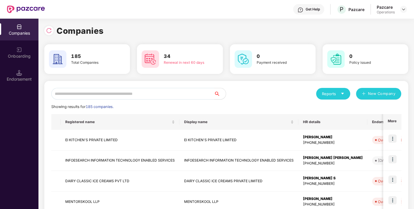
click at [119, 96] on input "text" at bounding box center [132, 94] width 163 height 12
paste input "**********"
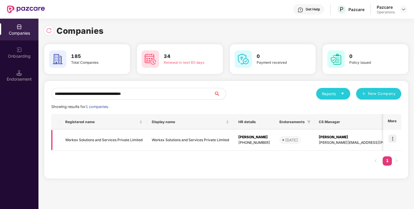
type input "**********"
click at [394, 136] on img at bounding box center [393, 139] width 8 height 8
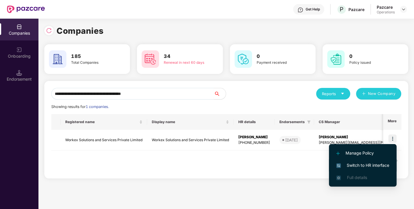
click at [351, 163] on span "Switch to HR interface" at bounding box center [362, 165] width 53 height 6
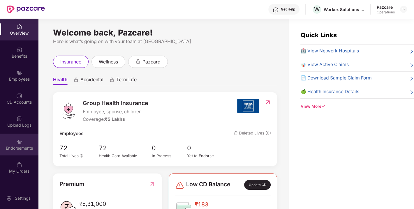
click at [20, 146] on div "Endorsements" at bounding box center [19, 148] width 38 height 6
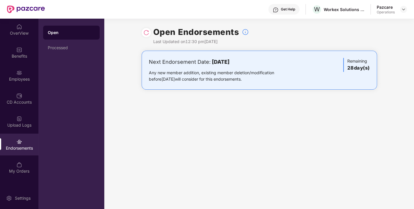
click at [145, 34] on img at bounding box center [146, 33] width 6 height 6
click at [402, 11] on img at bounding box center [403, 9] width 5 height 5
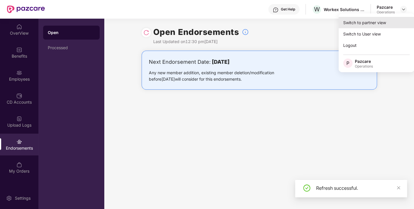
click at [368, 23] on div "Switch to partner view" at bounding box center [377, 22] width 76 height 11
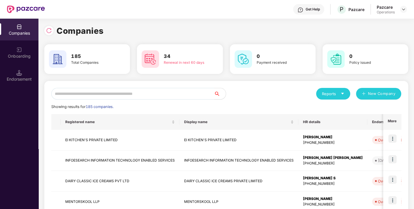
click at [129, 94] on input "text" at bounding box center [132, 94] width 163 height 12
paste input "**********"
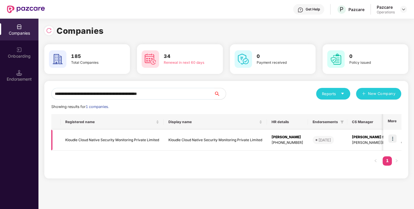
type input "**********"
click at [394, 139] on img at bounding box center [393, 139] width 8 height 8
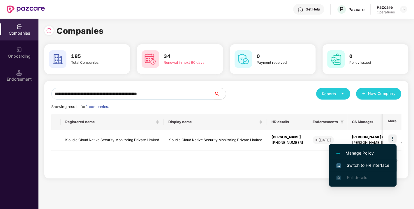
click at [359, 164] on span "Switch to HR interface" at bounding box center [362, 165] width 53 height 6
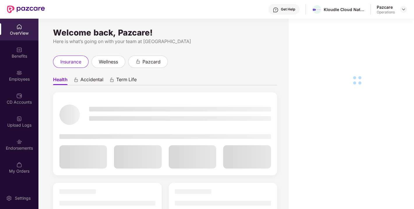
click at [15, 153] on div "Endorsements" at bounding box center [19, 145] width 38 height 22
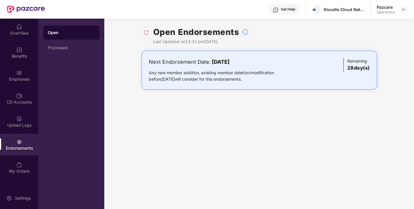
click at [148, 31] on img at bounding box center [146, 33] width 6 height 6
click at [403, 9] on img at bounding box center [403, 9] width 5 height 5
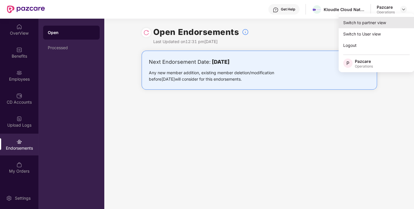
click at [365, 23] on div "Switch to partner view" at bounding box center [377, 22] width 76 height 11
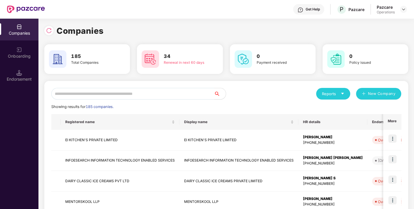
click at [150, 94] on input "text" at bounding box center [132, 94] width 163 height 12
paste input "**********"
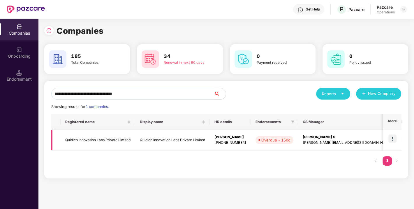
type input "**********"
click at [395, 136] on img at bounding box center [393, 139] width 8 height 8
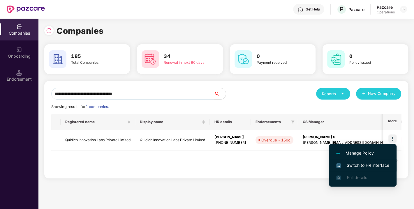
click at [362, 163] on span "Switch to HR interface" at bounding box center [362, 165] width 53 height 6
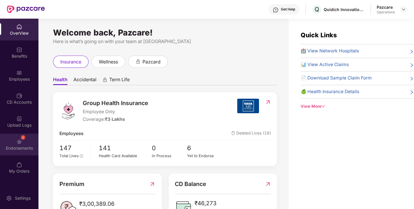
click at [30, 136] on div "2 Endorsements" at bounding box center [19, 145] width 38 height 22
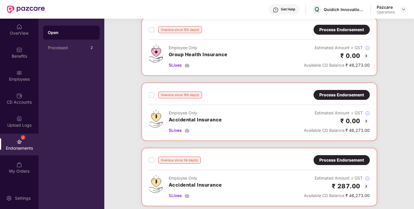
scroll to position [0, 0]
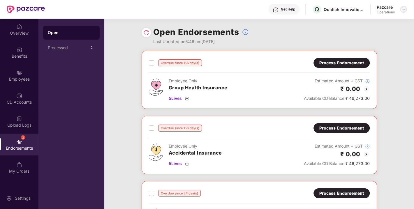
click at [403, 8] on img at bounding box center [403, 9] width 5 height 5
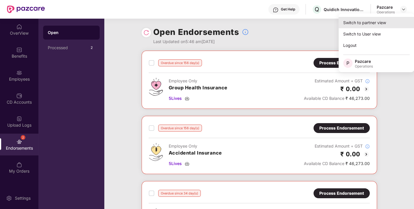
click at [374, 21] on div "Switch to partner view" at bounding box center [377, 22] width 76 height 11
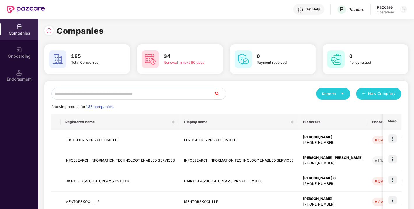
click at [138, 92] on input "text" at bounding box center [132, 94] width 163 height 12
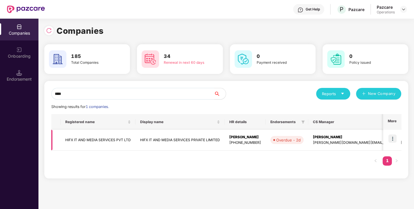
type input "****"
click at [87, 137] on td "HIFX IT AND MEDIA SERVICES PVT LTD" at bounding box center [98, 140] width 75 height 21
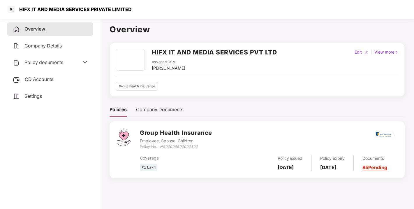
click at [36, 77] on span "CD Accounts" at bounding box center [39, 79] width 29 height 6
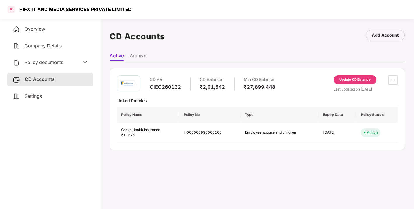
click at [9, 11] on div at bounding box center [10, 9] width 9 height 9
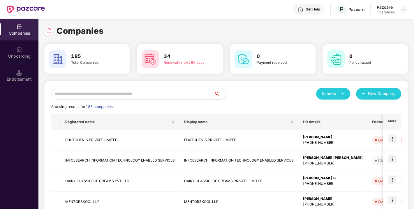
click at [84, 94] on input "text" at bounding box center [132, 94] width 163 height 12
paste input "**********"
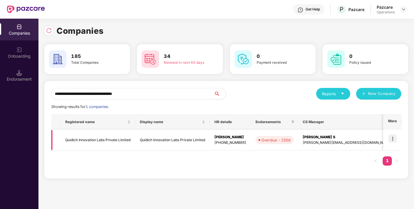
type input "**********"
click at [394, 138] on img at bounding box center [393, 139] width 8 height 8
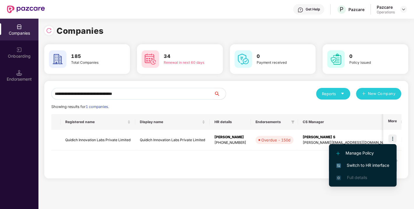
click at [368, 163] on span "Switch to HR interface" at bounding box center [362, 165] width 53 height 6
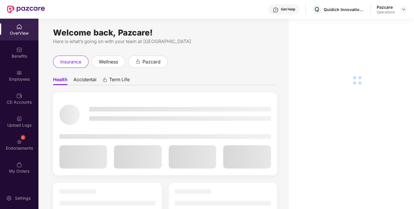
click at [12, 145] on div "2 Endorsements" at bounding box center [19, 145] width 38 height 22
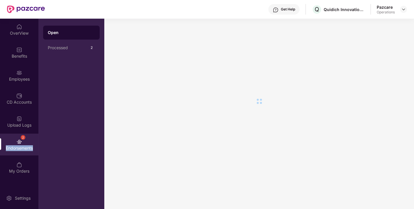
click at [12, 145] on div "2 Endorsements" at bounding box center [19, 145] width 38 height 22
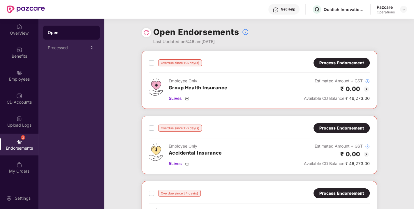
click at [334, 63] on div "Process Endorsement" at bounding box center [341, 63] width 45 height 6
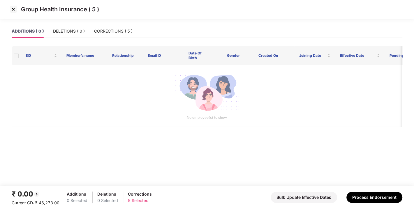
click at [15, 10] on img at bounding box center [13, 9] width 9 height 9
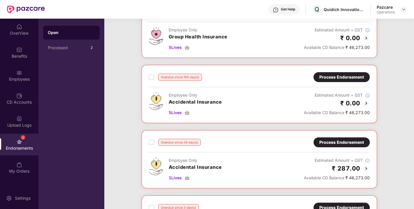
scroll to position [63, 0]
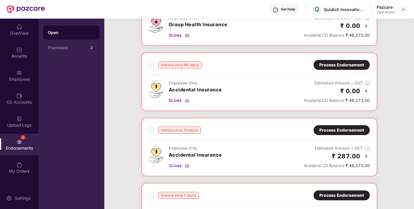
click at [347, 60] on div "Process Endorsement" at bounding box center [342, 65] width 56 height 10
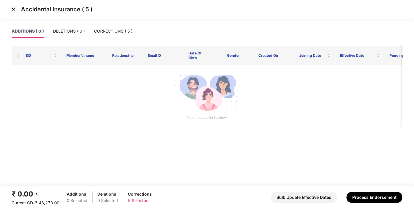
click at [14, 7] on img at bounding box center [13, 9] width 9 height 9
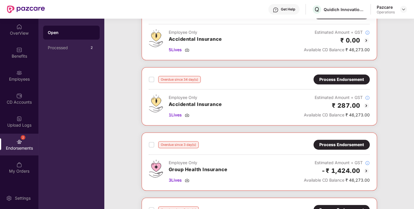
scroll to position [114, 0]
click at [337, 81] on div "Process Endorsement" at bounding box center [341, 79] width 45 height 6
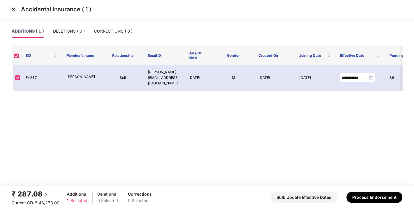
click at [10, 7] on img at bounding box center [13, 9] width 9 height 9
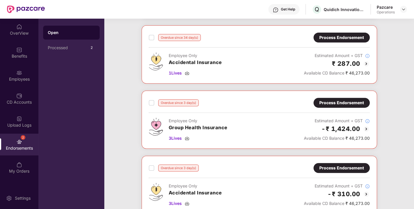
scroll to position [157, 0]
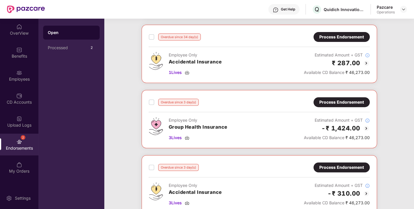
click at [337, 101] on div "Process Endorsement" at bounding box center [341, 102] width 45 height 6
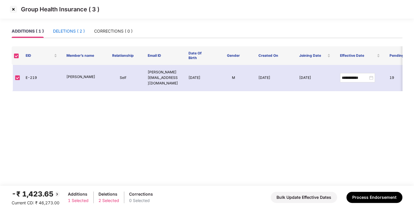
click at [71, 32] on div "DELETIONS ( 2 )" at bounding box center [69, 31] width 32 height 6
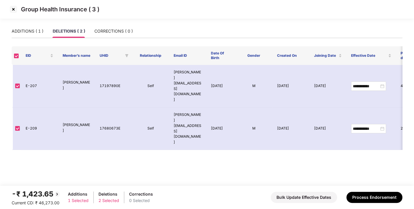
click at [14, 7] on img at bounding box center [13, 9] width 9 height 9
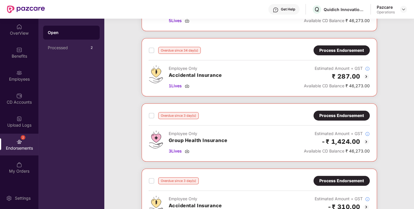
scroll to position [224, 0]
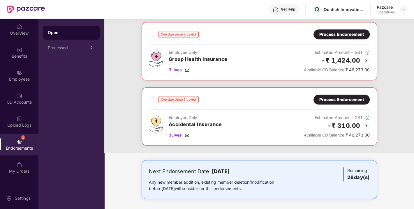
click at [340, 96] on div "Process Endorsement" at bounding box center [341, 99] width 45 height 6
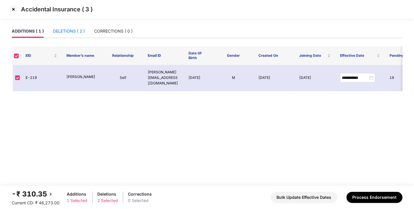
click at [54, 32] on div "DELETIONS ( 2 )" at bounding box center [69, 31] width 32 height 6
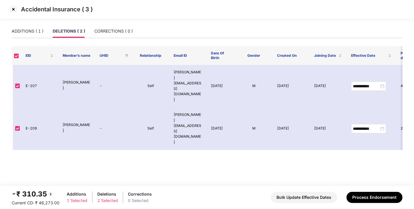
click at [13, 10] on img at bounding box center [13, 9] width 9 height 9
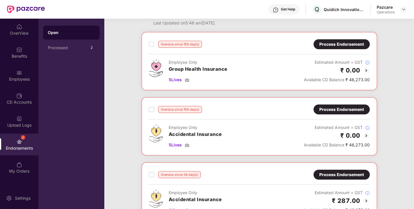
scroll to position [0, 0]
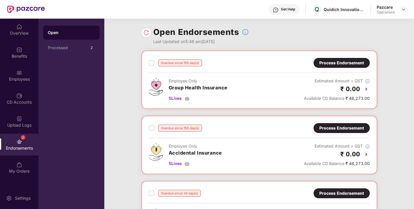
click at [145, 31] on img at bounding box center [146, 33] width 6 height 6
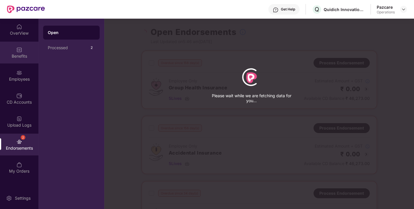
click at [20, 48] on img at bounding box center [19, 50] width 6 height 6
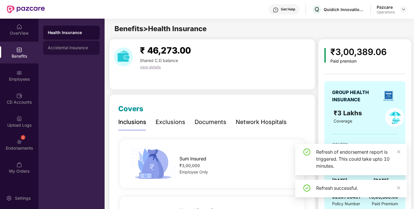
click at [59, 47] on div "Accidental Insurance" at bounding box center [71, 47] width 47 height 5
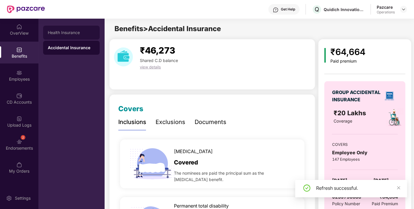
click at [63, 31] on div "Health Insurance" at bounding box center [71, 32] width 47 height 5
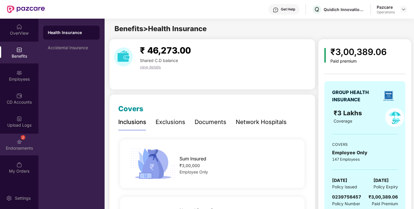
click at [14, 141] on div "2 Endorsements" at bounding box center [19, 145] width 38 height 22
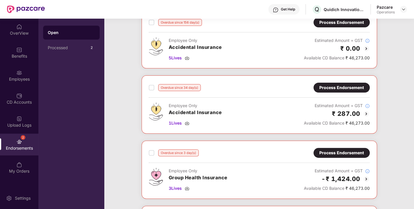
scroll to position [158, 0]
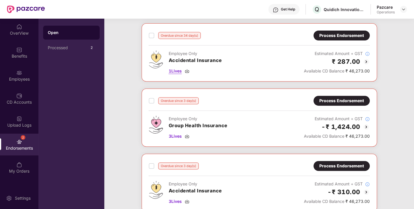
click at [186, 69] on img at bounding box center [187, 71] width 5 height 5
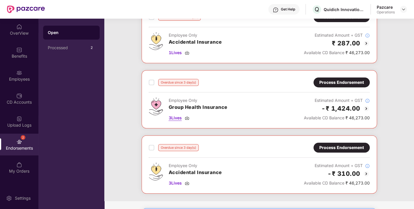
click at [186, 116] on img at bounding box center [187, 118] width 5 height 5
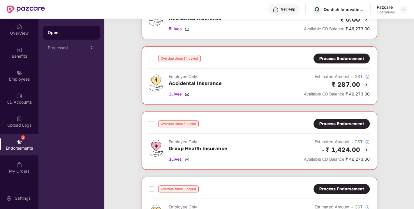
scroll to position [134, 0]
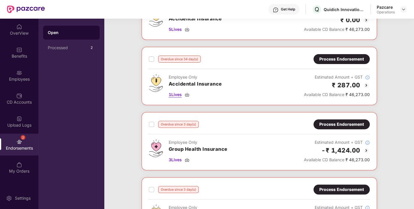
click at [189, 93] on img at bounding box center [187, 94] width 5 height 5
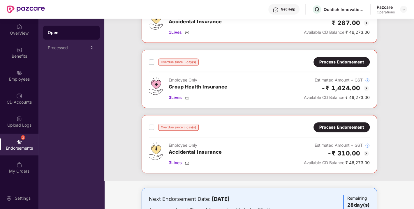
scroll to position [197, 0]
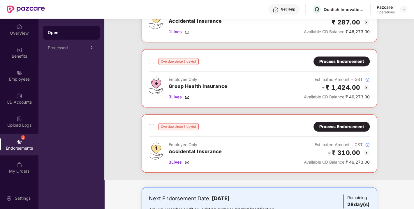
click at [189, 160] on img at bounding box center [187, 162] width 5 height 5
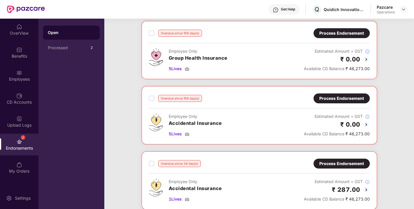
scroll to position [0, 0]
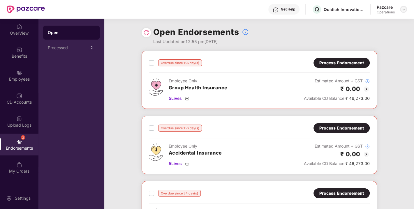
click at [403, 7] on img at bounding box center [403, 9] width 5 height 5
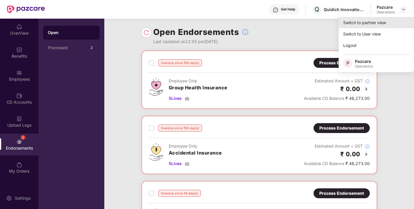
click at [361, 21] on div "Switch to partner view" at bounding box center [377, 22] width 76 height 11
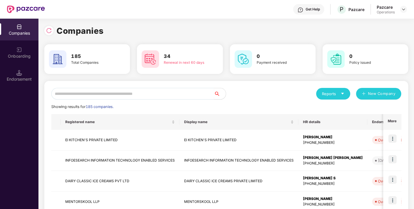
click at [112, 94] on input "text" at bounding box center [132, 94] width 163 height 12
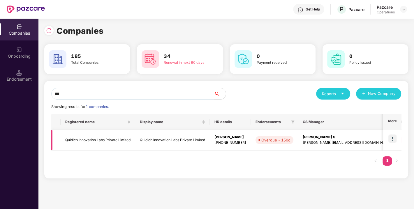
type input "***"
click at [394, 140] on img at bounding box center [393, 139] width 8 height 8
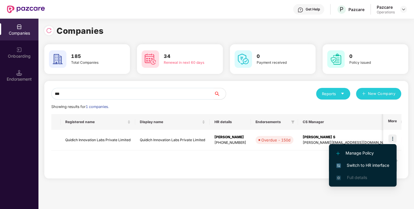
click at [366, 168] on span "Switch to HR interface" at bounding box center [362, 165] width 53 height 6
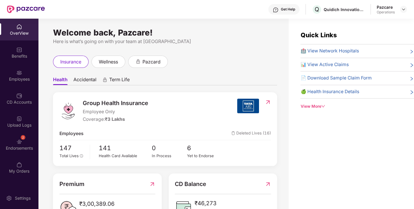
click at [22, 152] on div "2 Endorsements" at bounding box center [19, 145] width 38 height 22
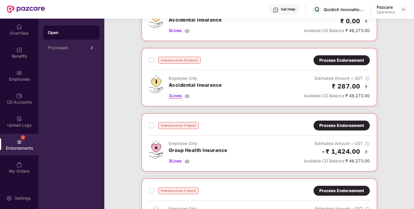
scroll to position [178, 0]
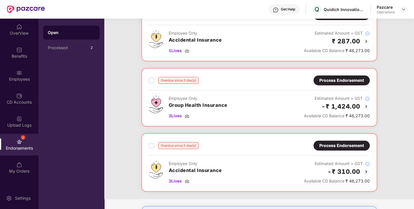
click at [351, 82] on div "Process Endorsement" at bounding box center [341, 80] width 45 height 6
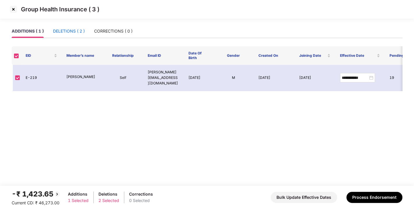
click at [70, 30] on div "DELETIONS ( 2 )" at bounding box center [69, 31] width 32 height 6
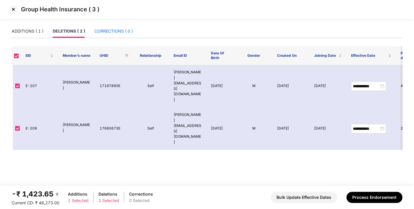
click at [125, 30] on div "CORRECTIONS ( 0 )" at bounding box center [113, 31] width 38 height 6
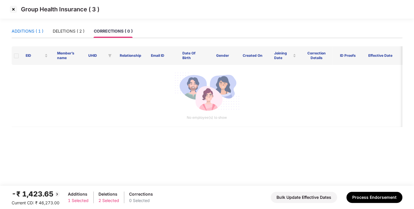
click at [32, 31] on div "ADDITIONS ( 1 )" at bounding box center [28, 31] width 32 height 6
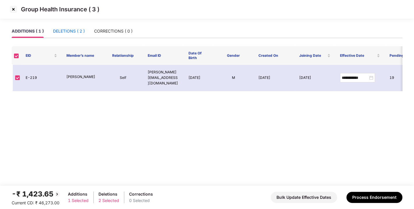
click at [67, 33] on div "DELETIONS ( 2 )" at bounding box center [69, 31] width 32 height 6
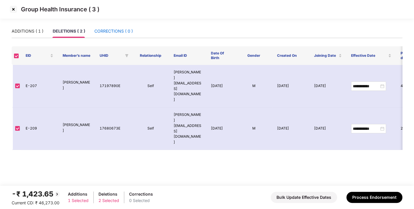
click at [117, 31] on div "CORRECTIONS ( 0 )" at bounding box center [113, 31] width 38 height 6
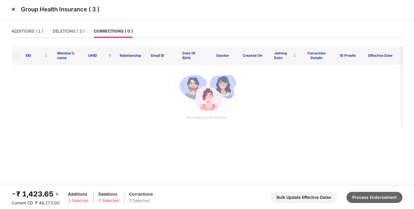
click at [369, 195] on button "Process Endorsement" at bounding box center [375, 197] width 56 height 11
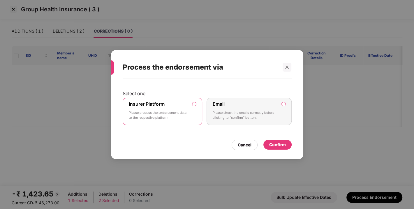
click at [278, 149] on div "Confirm" at bounding box center [278, 145] width 28 height 10
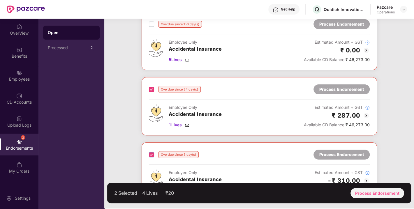
scroll to position [159, 0]
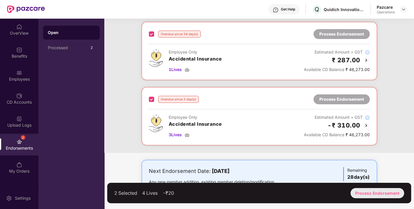
click at [372, 191] on div "Process Endorsement" at bounding box center [378, 193] width 54 height 10
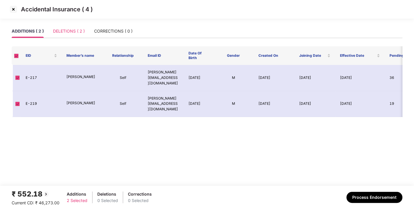
click at [77, 37] on div "DELETIONS ( 2 )" at bounding box center [69, 30] width 32 height 13
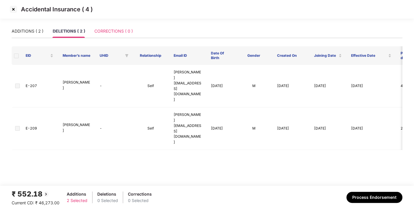
click at [101, 36] on div "CORRECTIONS ( 0 )" at bounding box center [113, 30] width 38 height 13
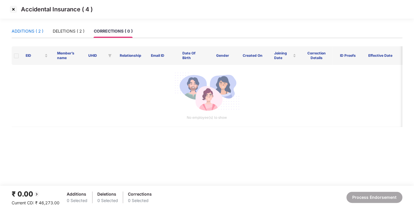
click at [28, 34] on div "ADDITIONS ( 2 )" at bounding box center [28, 31] width 32 height 6
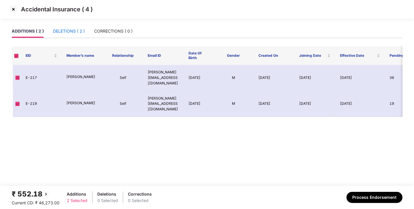
click at [69, 31] on div "DELETIONS ( 2 )" at bounding box center [69, 31] width 32 height 6
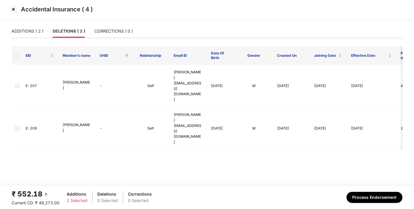
drag, startPoint x: 20, startPoint y: 54, endPoint x: 15, endPoint y: 55, distance: 4.4
click at [15, 55] on th at bounding box center [16, 55] width 9 height 19
click at [15, 55] on span at bounding box center [16, 56] width 5 height 5
click at [24, 31] on div "ADDITIONS ( 2 )" at bounding box center [28, 31] width 32 height 6
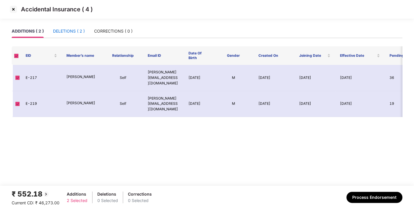
click at [63, 28] on div "DELETIONS ( 2 )" at bounding box center [69, 31] width 32 height 6
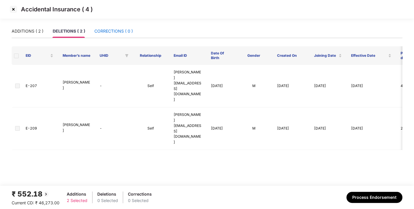
click at [108, 29] on div "CORRECTIONS ( 0 )" at bounding box center [113, 31] width 38 height 6
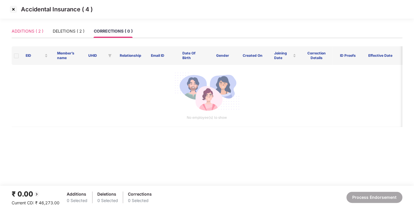
click at [28, 25] on div "ADDITIONS ( 2 )" at bounding box center [28, 30] width 32 height 13
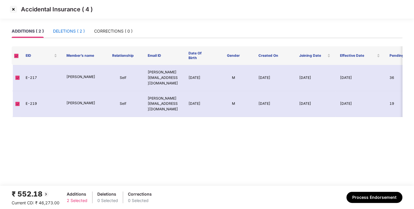
click at [73, 30] on div "DELETIONS ( 2 )" at bounding box center [69, 31] width 32 height 6
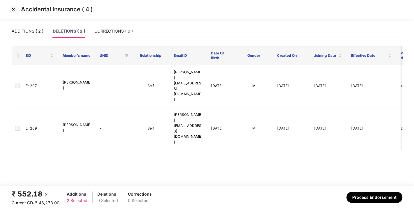
click at [13, 55] on th at bounding box center [16, 55] width 9 height 19
click at [117, 31] on div "CORRECTIONS ( 0 )" at bounding box center [113, 31] width 38 height 6
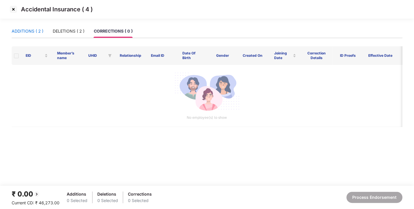
click at [35, 28] on div "ADDITIONS ( 2 )" at bounding box center [28, 31] width 32 height 6
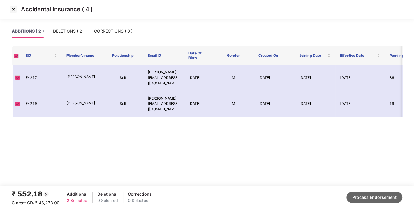
click at [367, 195] on button "Process Endorsement" at bounding box center [375, 197] width 56 height 11
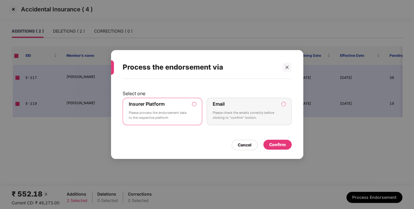
click at [272, 139] on div "Cancel Confirm" at bounding box center [207, 143] width 169 height 13
click at [278, 143] on div "Confirm" at bounding box center [277, 145] width 17 height 6
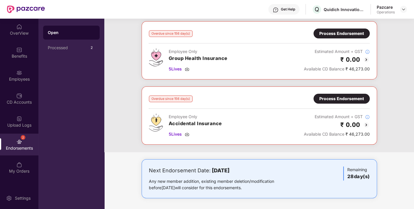
scroll to position [0, 0]
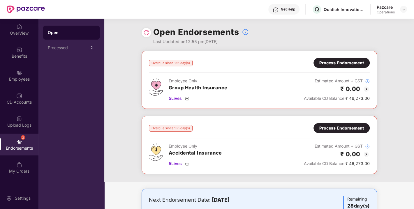
click at [143, 32] on img at bounding box center [146, 33] width 6 height 6
click at [402, 6] on div at bounding box center [403, 9] width 7 height 7
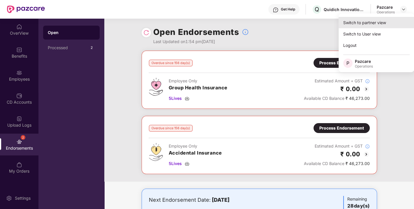
click at [370, 26] on div "Switch to partner view" at bounding box center [377, 22] width 76 height 11
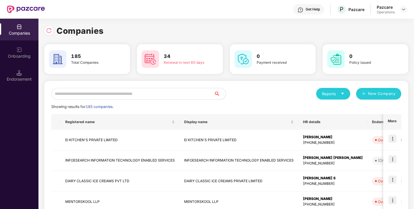
click at [147, 96] on input "text" at bounding box center [132, 94] width 163 height 12
paste input "**********"
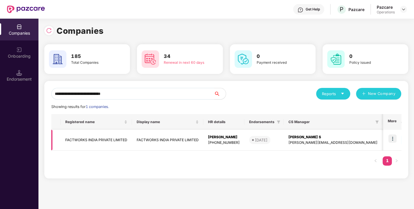
type input "**********"
click at [394, 136] on img at bounding box center [393, 139] width 8 height 8
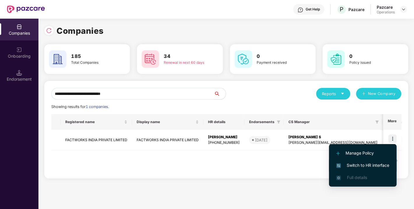
click at [355, 160] on li "Switch to HR interface" at bounding box center [363, 165] width 68 height 12
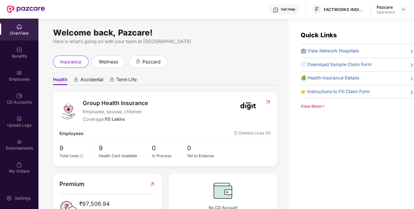
click at [17, 145] on div "Endorsements" at bounding box center [19, 145] width 38 height 22
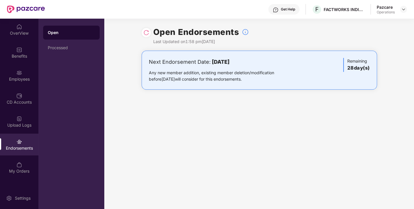
click at [146, 33] on img at bounding box center [146, 33] width 6 height 6
click at [405, 8] on img at bounding box center [403, 9] width 5 height 5
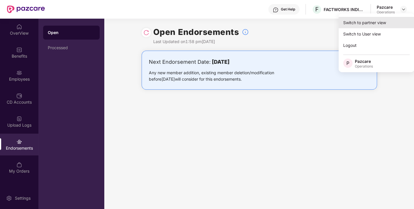
click at [370, 22] on div "Switch to partner view" at bounding box center [377, 22] width 76 height 11
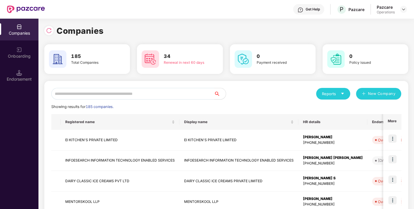
click at [155, 98] on input "text" at bounding box center [132, 94] width 163 height 12
paste input "**********"
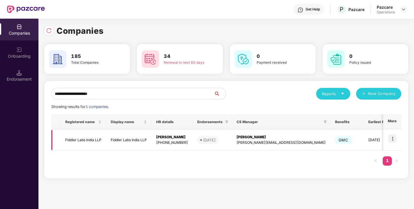
type input "**********"
click at [397, 136] on td at bounding box center [392, 140] width 18 height 21
click at [393, 137] on img at bounding box center [393, 139] width 8 height 8
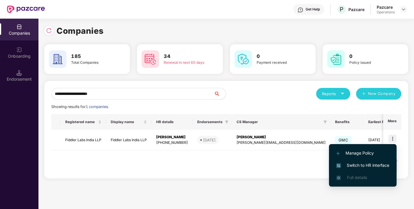
click at [374, 161] on li "Switch to HR interface" at bounding box center [363, 165] width 68 height 12
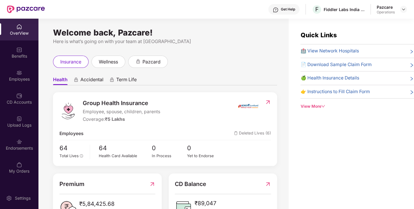
click at [19, 146] on div "Endorsements" at bounding box center [19, 148] width 38 height 6
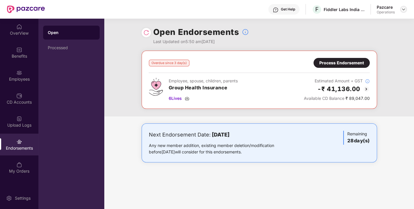
click at [405, 9] on header "Get Help F Fiddler Labs [GEOGRAPHIC_DATA] LLP Pazcare Operations" at bounding box center [207, 9] width 414 height 19
click at [405, 9] on img at bounding box center [403, 9] width 5 height 5
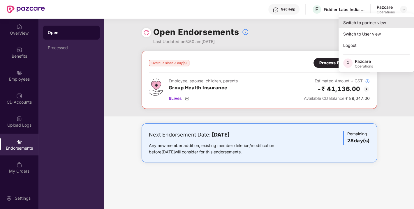
click at [368, 26] on div "Switch to partner view" at bounding box center [377, 22] width 76 height 11
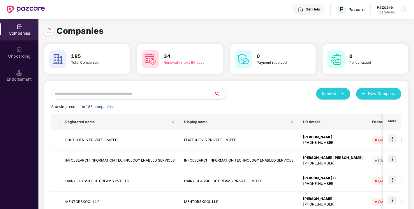
paste input "**********"
click at [159, 95] on input "text" at bounding box center [132, 94] width 163 height 12
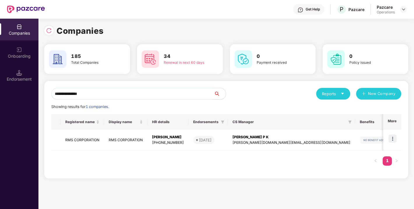
drag, startPoint x: 114, startPoint y: 92, endPoint x: 2, endPoint y: 95, distance: 112.0
click at [2, 95] on div "**********" at bounding box center [207, 114] width 414 height 191
paste input "******"
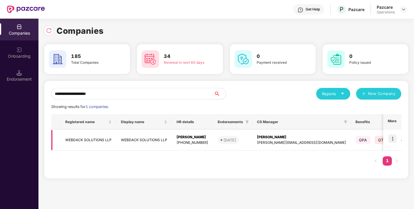
type input "**********"
click at [393, 139] on img at bounding box center [393, 139] width 8 height 8
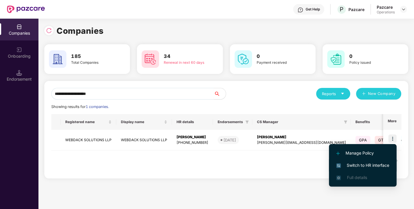
click at [364, 162] on span "Switch to HR interface" at bounding box center [362, 165] width 53 height 6
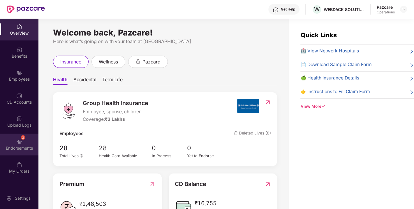
click at [23, 146] on div "Endorsements" at bounding box center [19, 148] width 38 height 6
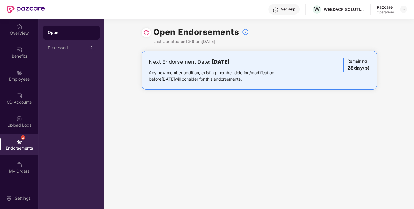
click at [145, 34] on img at bounding box center [146, 33] width 6 height 6
click at [403, 9] on img at bounding box center [403, 9] width 5 height 5
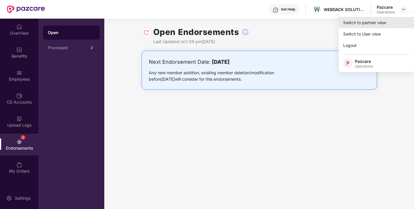
click at [358, 24] on div "Switch to partner view" at bounding box center [377, 22] width 76 height 11
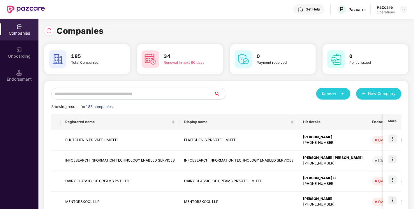
click at [139, 94] on input "text" at bounding box center [132, 94] width 163 height 12
paste input "**********"
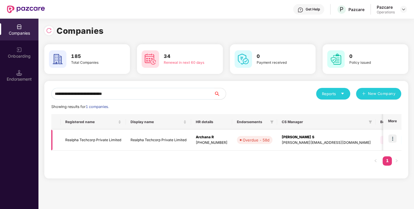
type input "**********"
click at [391, 135] on img at bounding box center [393, 139] width 8 height 8
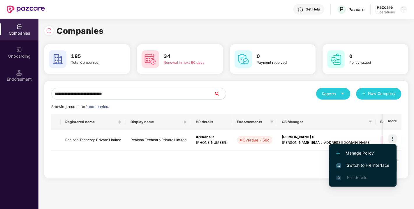
click at [357, 167] on span "Switch to HR interface" at bounding box center [362, 165] width 53 height 6
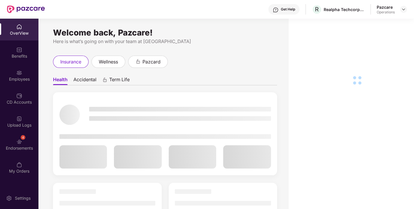
click at [26, 141] on div "4 Endorsements" at bounding box center [19, 145] width 38 height 22
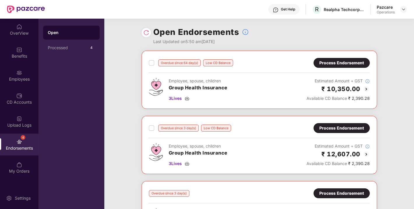
click at [146, 36] on div at bounding box center [146, 32] width 9 height 9
click at [145, 33] on img at bounding box center [146, 33] width 6 height 6
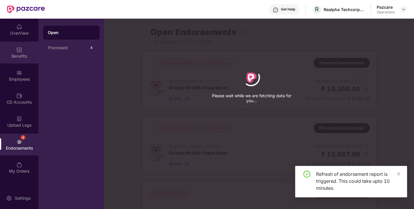
click at [27, 49] on div "Benefits" at bounding box center [19, 53] width 38 height 22
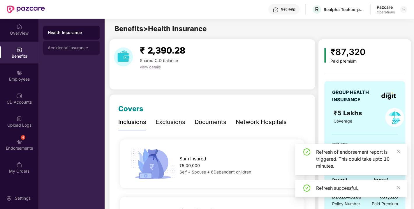
click at [53, 52] on div "Accidental Insurance" at bounding box center [71, 48] width 57 height 14
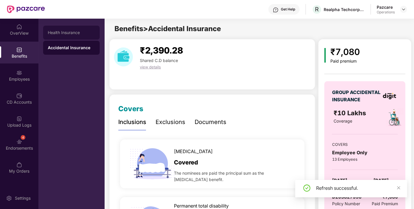
click at [64, 30] on div "Health Insurance" at bounding box center [71, 33] width 57 height 14
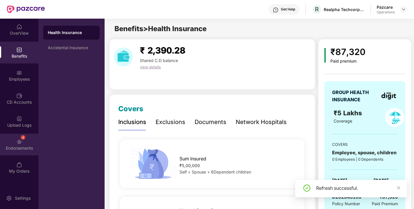
click at [17, 139] on img at bounding box center [19, 142] width 6 height 6
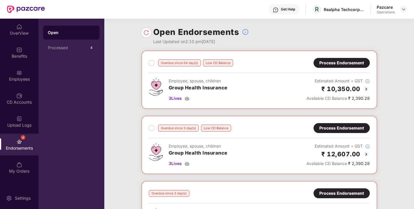
click at [331, 62] on div "Process Endorsement" at bounding box center [341, 63] width 45 height 6
